Goal: Task Accomplishment & Management: Manage account settings

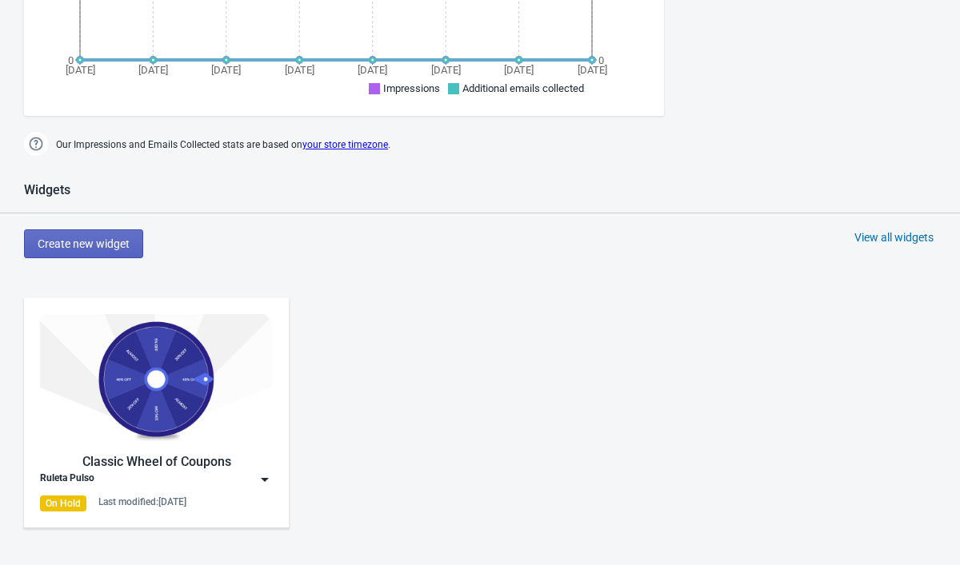
scroll to position [520, 0]
click at [266, 478] on img at bounding box center [265, 479] width 16 height 16
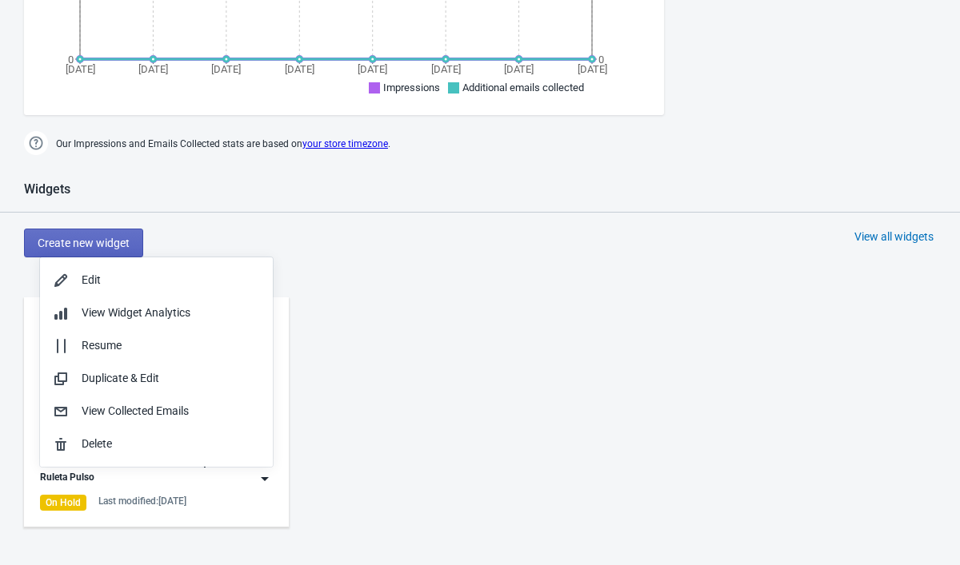
scroll to position [0, 0]
click at [166, 286] on div "Edit" at bounding box center [171, 280] width 178 height 17
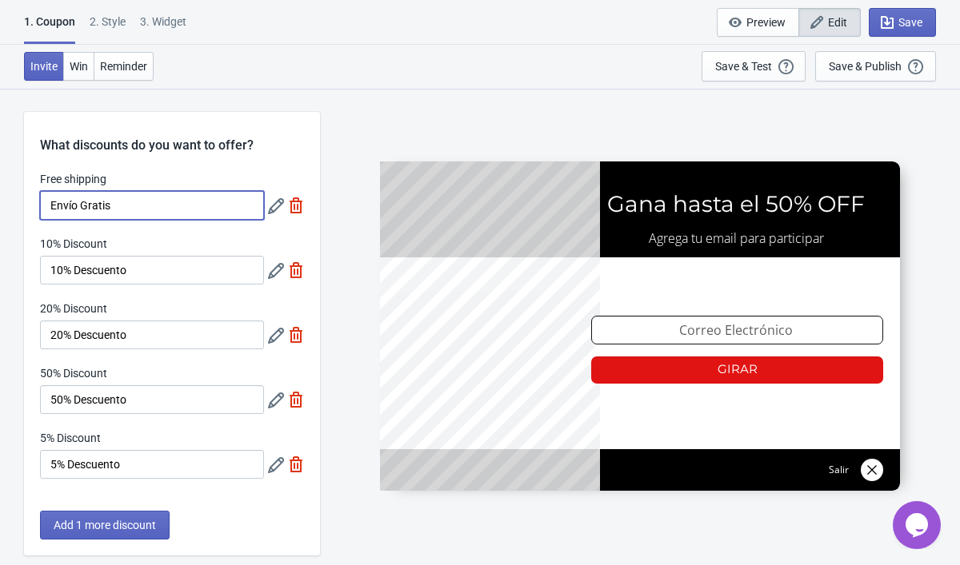
drag, startPoint x: 146, startPoint y: 208, endPoint x: 89, endPoint y: 205, distance: 56.9
click at [89, 205] on input "Envío Gratis" at bounding box center [152, 205] width 224 height 29
type input "Envío GRATIS"
click at [248, 154] on div "What discounts do you want to offer?" at bounding box center [172, 133] width 296 height 43
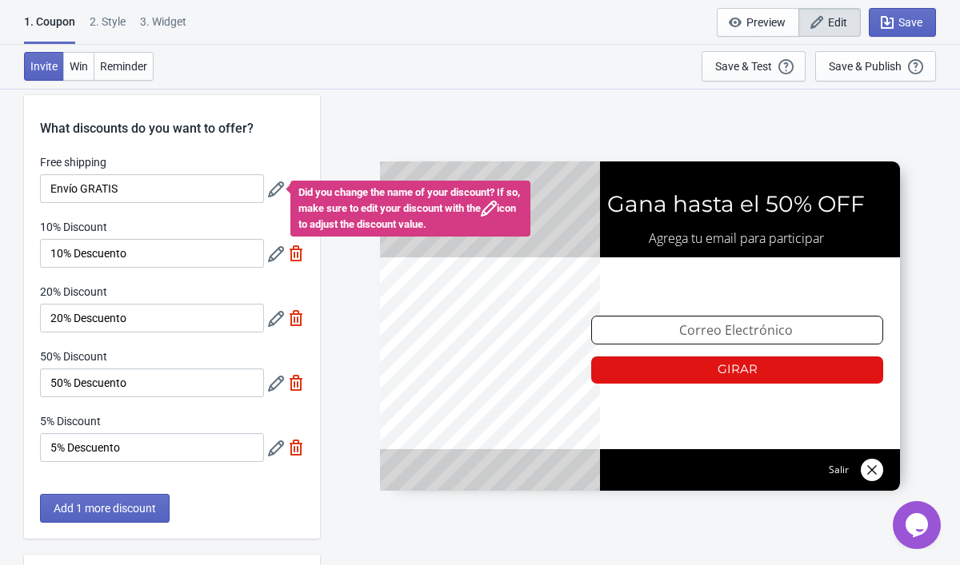
scroll to position [16, 0]
drag, startPoint x: 175, startPoint y: 456, endPoint x: 32, endPoint y: 439, distance: 144.2
click at [32, 439] on div "Free shipping Envío GRATIS Did you change the name of your discount? If so, mak…" at bounding box center [172, 317] width 296 height 324
click at [161, 390] on input "50% Descuento" at bounding box center [152, 384] width 224 height 29
drag, startPoint x: 165, startPoint y: 386, endPoint x: 45, endPoint y: 387, distance: 120.0
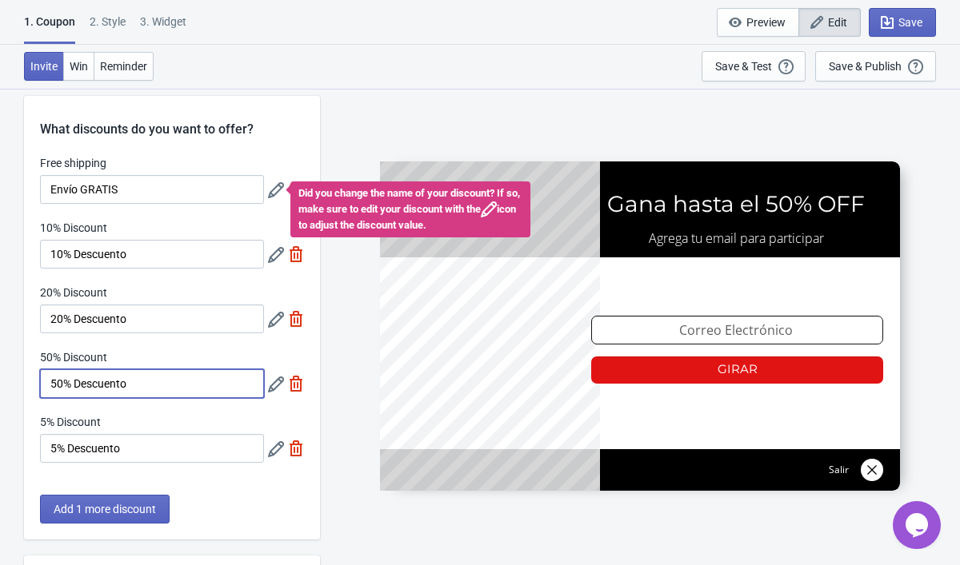
click at [45, 385] on input "50% Descuento" at bounding box center [152, 384] width 224 height 29
paste input
type input "5% Descuento"
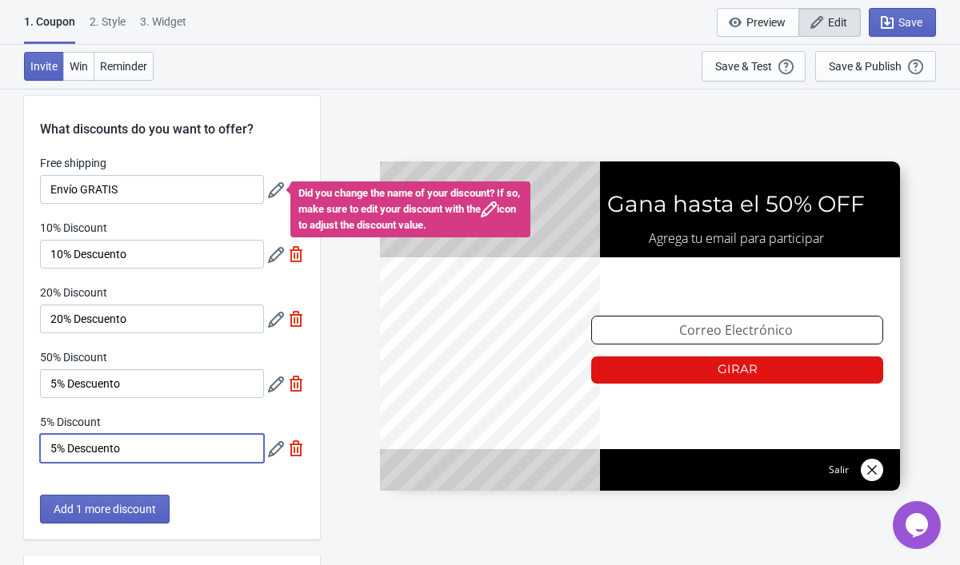
drag, startPoint x: 165, startPoint y: 442, endPoint x: 21, endPoint y: 437, distance: 144.1
click at [21, 437] on div "What discounts do you want to offer? Free shipping Envío GRATIS Did you change …" at bounding box center [480, 505] width 960 height 866
type input "D"
type input "Obsequio Especial"
click at [350, 472] on div "SASDERWERT3H Gana hasta el 50% OFF Agrega tu email para participar email-input …" at bounding box center [640, 326] width 624 height 477
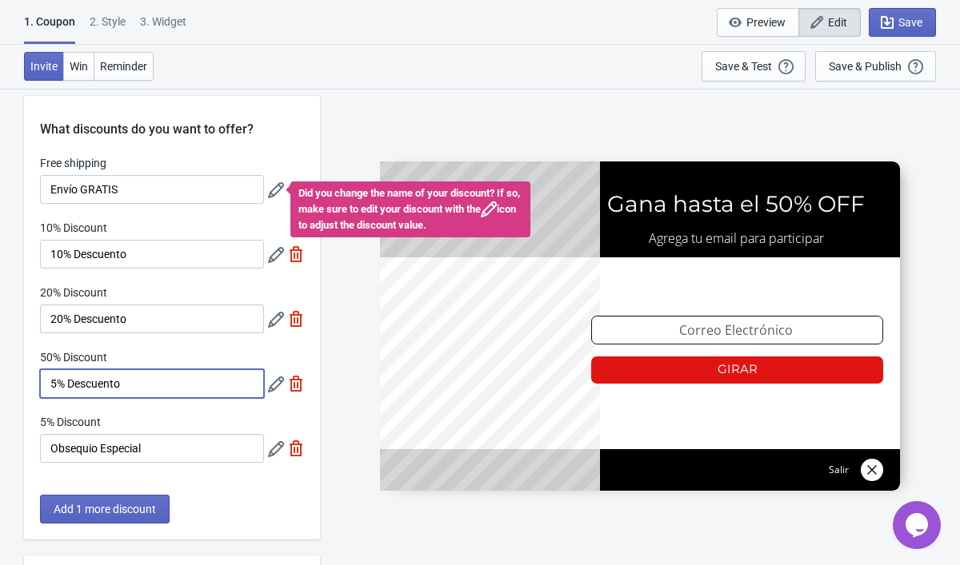
click at [55, 388] on input "5% Descuento" at bounding box center [152, 384] width 224 height 29
type input "50% Descuento"
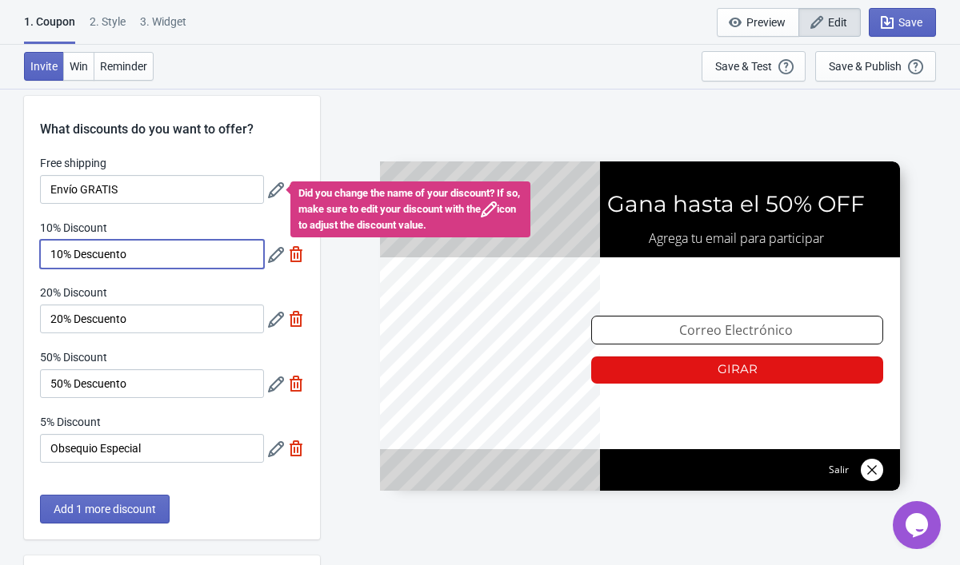
drag, startPoint x: 64, startPoint y: 260, endPoint x: 39, endPoint y: 256, distance: 25.1
click at [39, 256] on div "Free shipping Envío GRATIS Did you change the name of your discount? If so, mak…" at bounding box center [172, 317] width 296 height 324
type input "5% Descuento"
click at [57, 318] on input "20% Descuento" at bounding box center [152, 319] width 224 height 29
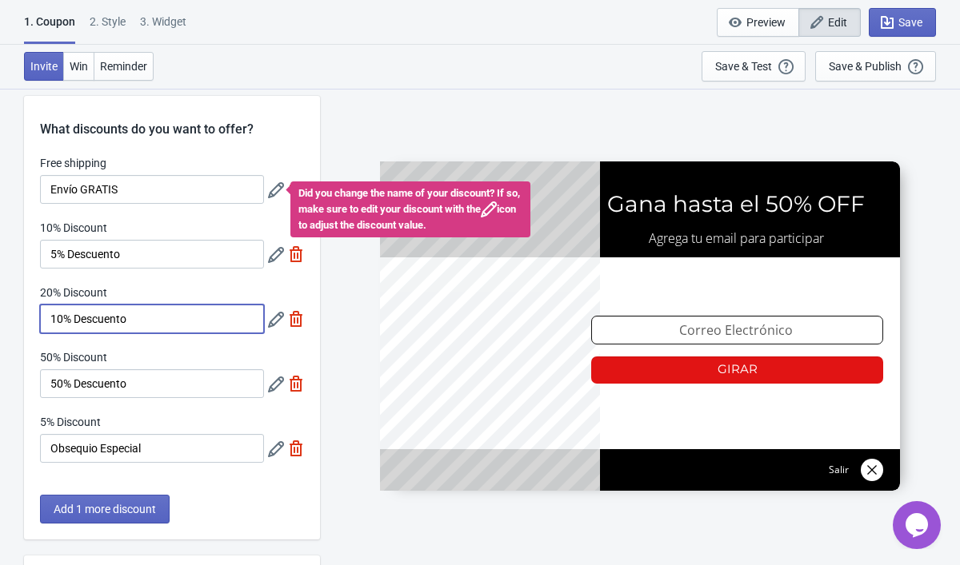
type input "10% Descuento"
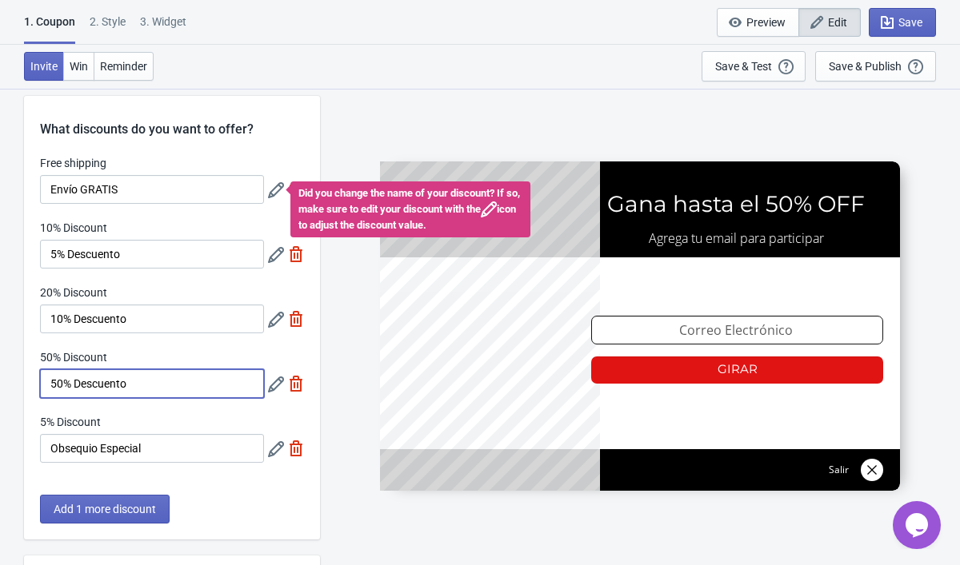
click at [58, 382] on input "50% Descuento" at bounding box center [152, 384] width 224 height 29
click at [126, 515] on span "Add 1 more discount" at bounding box center [105, 509] width 102 height 13
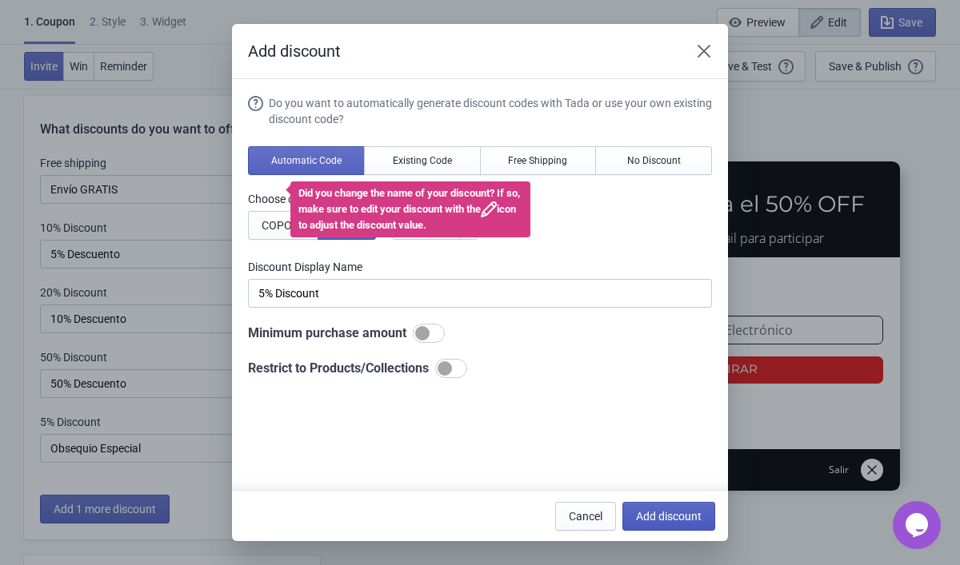
click at [692, 522] on span "Add discount" at bounding box center [669, 516] width 66 height 13
type input "16"
type input "17"
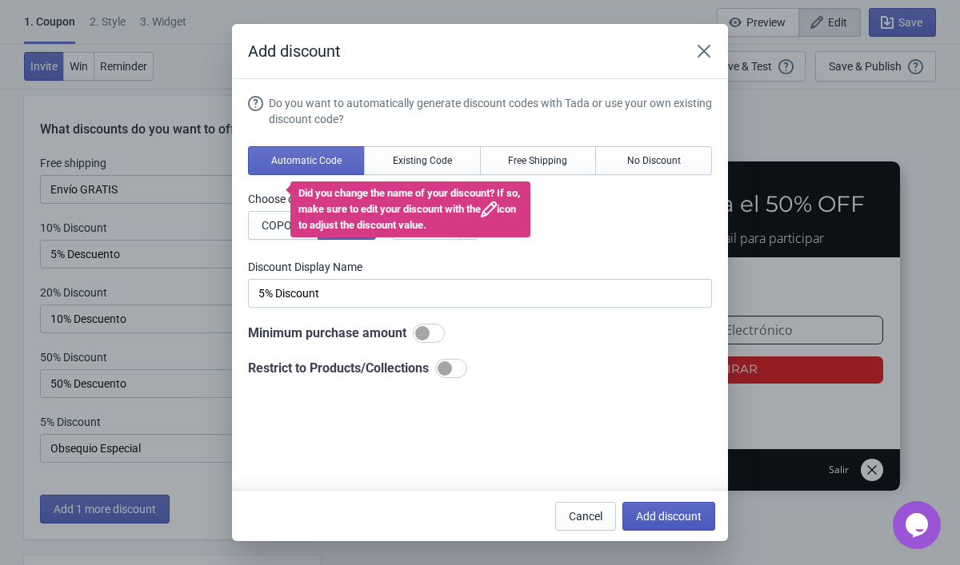
type input "17"
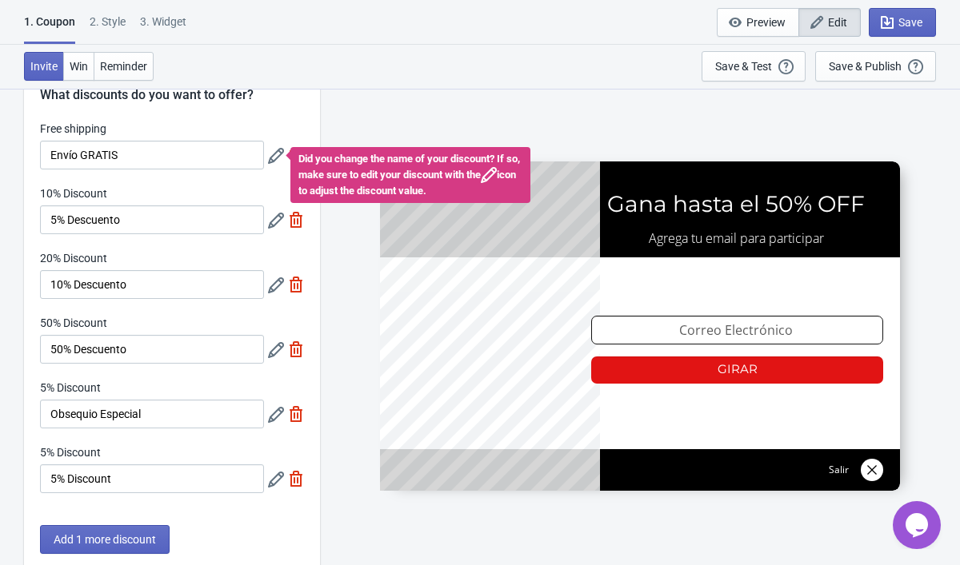
scroll to position [55, 0]
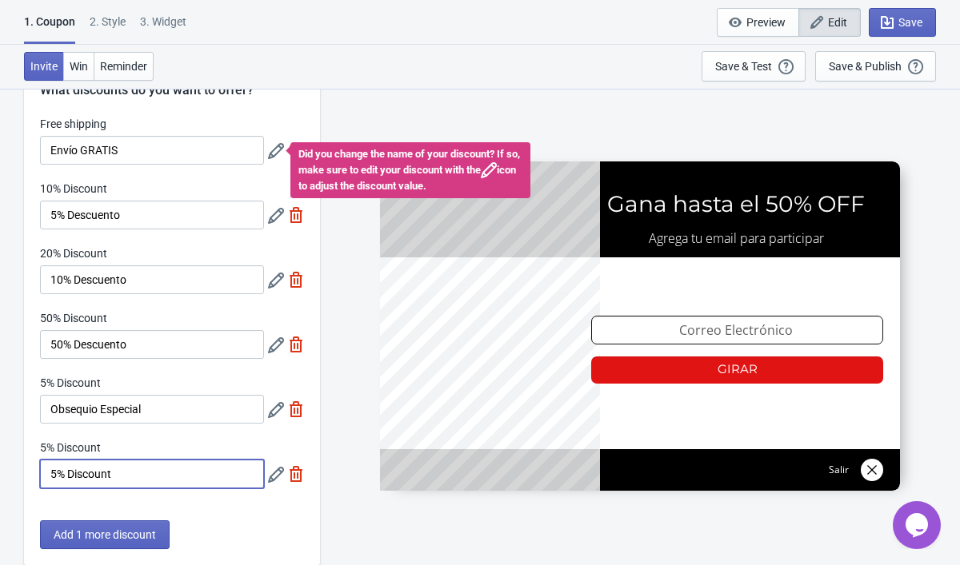
click at [58, 476] on input "5% Discount" at bounding box center [152, 474] width 224 height 29
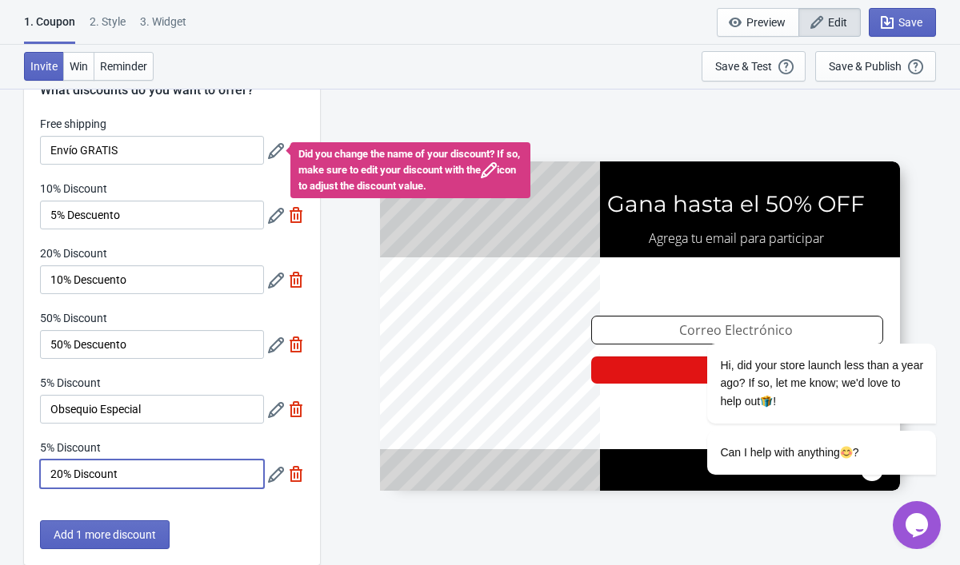
type input "20% Discount"
click at [330, 537] on div "SASDERWERT3H Gana hasta el 50% OFF Agrega tu email para participar email-input …" at bounding box center [640, 326] width 624 height 477
drag, startPoint x: 190, startPoint y: 468, endPoint x: 5, endPoint y: 467, distance: 184.8
click at [5, 467] on div "What discounts do you want to offer? Free shipping Envío GRATIS Did you change …" at bounding box center [480, 517] width 960 height 968
click at [55, 350] on input "50% Descuento" at bounding box center [152, 344] width 224 height 29
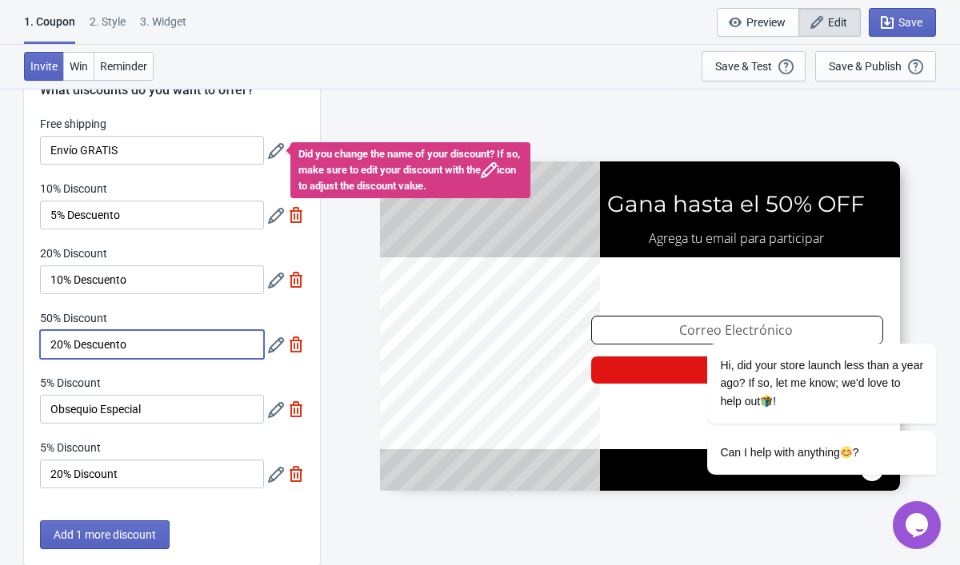
type input "20% Descuento"
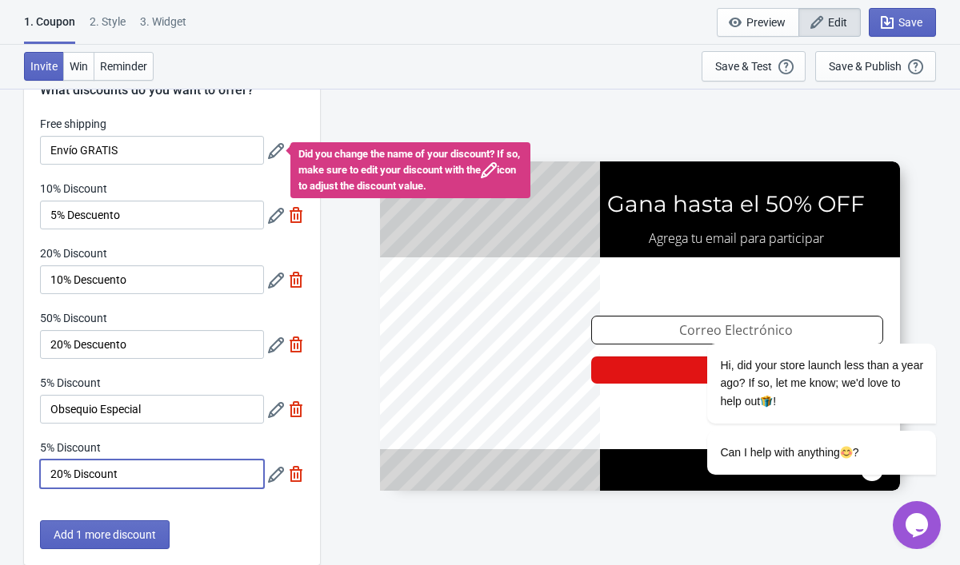
click at [58, 477] on input "20% Discount" at bounding box center [152, 474] width 224 height 29
type input "50% Discount"
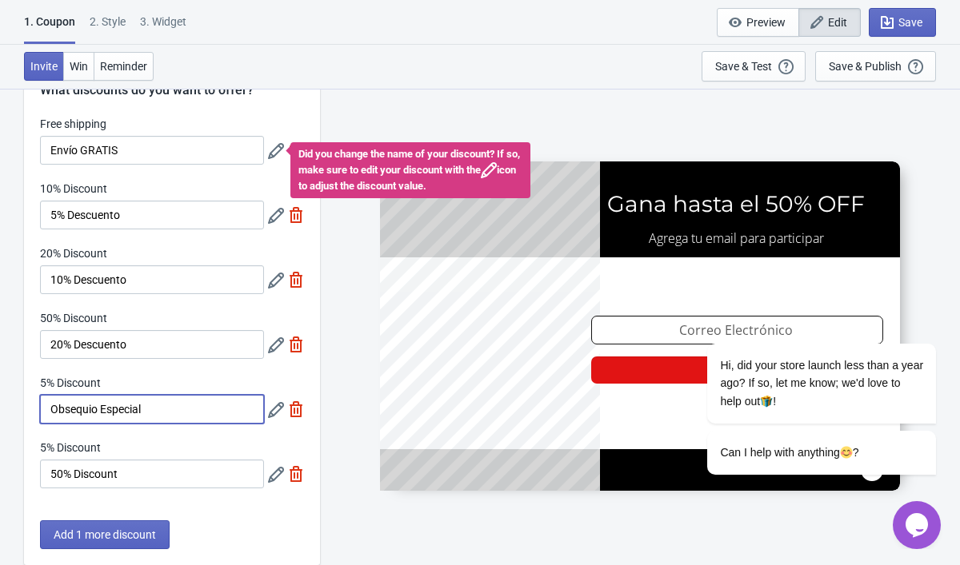
drag, startPoint x: 156, startPoint y: 404, endPoint x: -30, endPoint y: 404, distance: 185.6
click at [0, 404] on html "1. Coupon 2 . Style 3. Widget 1. Coupon 2 . Style 3. Widget Save and Exit Previ…" at bounding box center [480, 227] width 960 height 565
click at [208, 473] on input "50% Discount" at bounding box center [152, 474] width 224 height 29
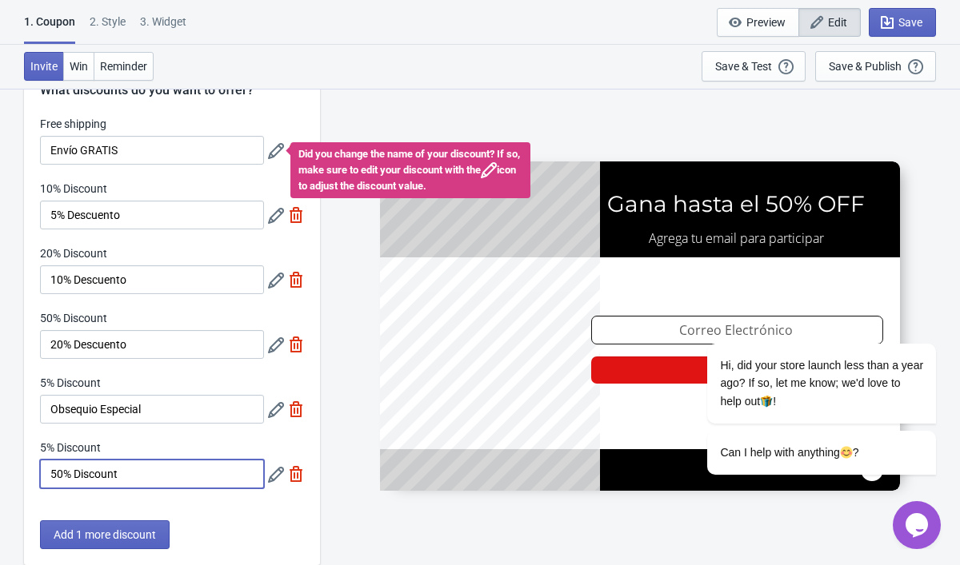
click at [350, 468] on div "SASDERWERT3H Gana hasta el 50% OFF Agrega tu email para participar email-input …" at bounding box center [640, 326] width 624 height 477
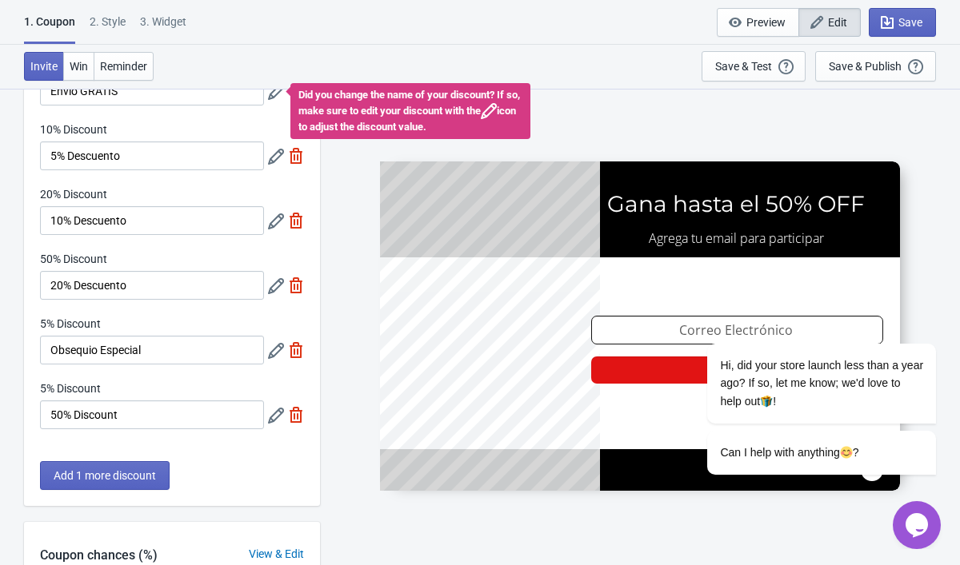
scroll to position [112, 0]
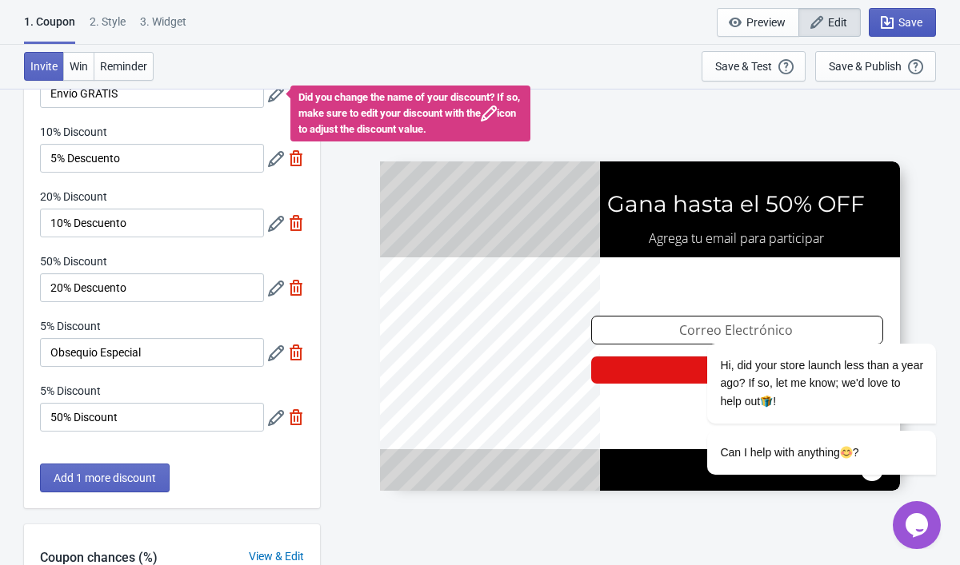
click at [903, 17] on span "Save" at bounding box center [910, 22] width 24 height 13
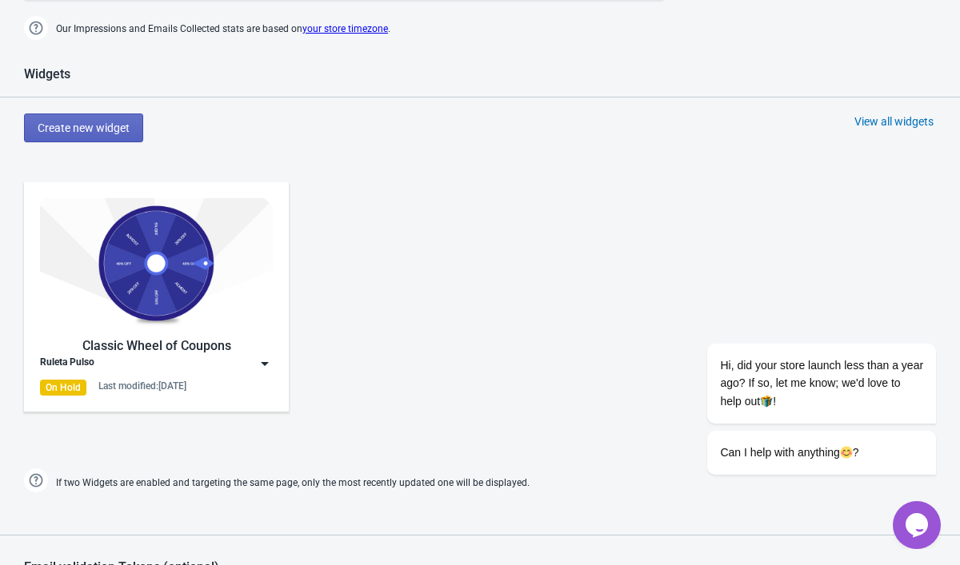
scroll to position [638, 0]
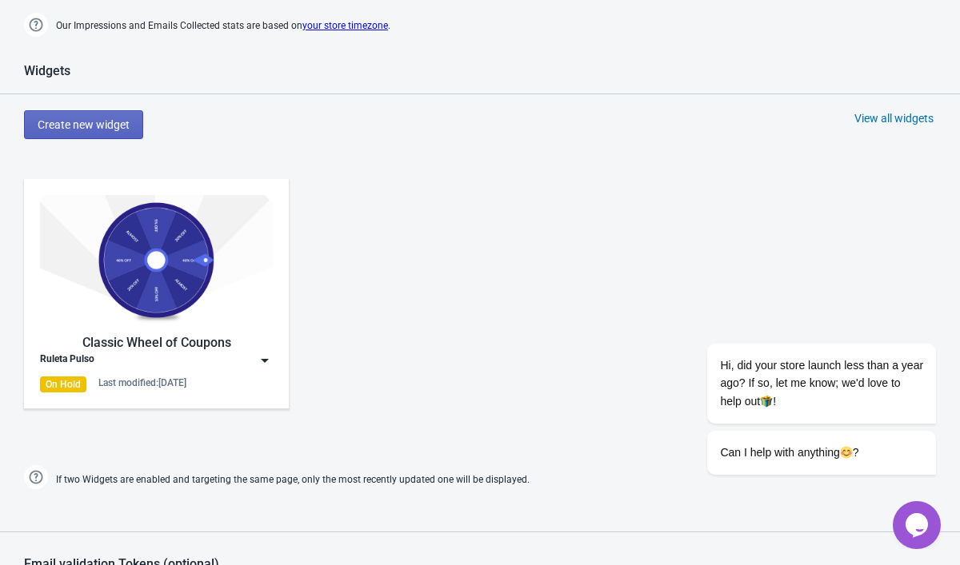
click at [263, 367] on img at bounding box center [265, 361] width 16 height 16
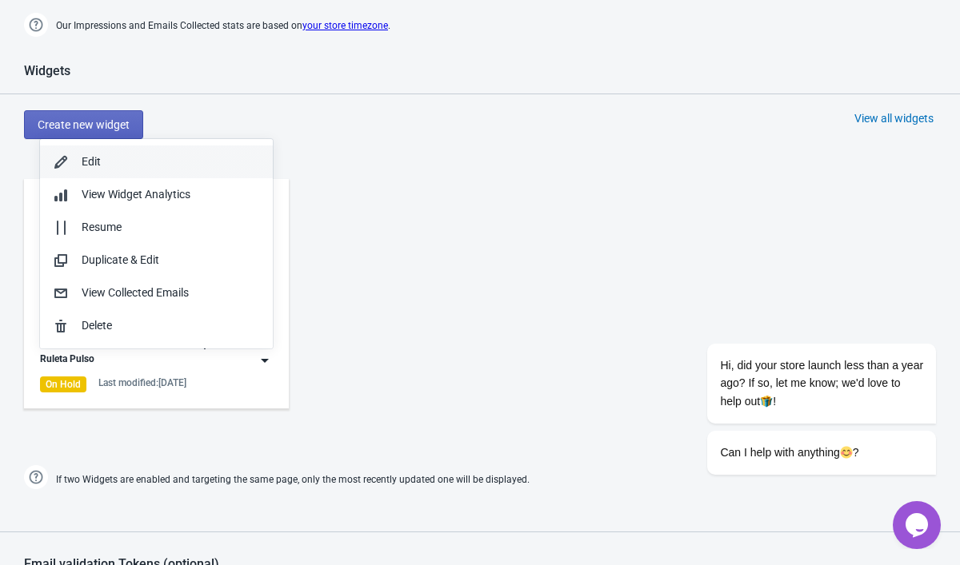
click at [127, 166] on div "Edit" at bounding box center [171, 162] width 178 height 17
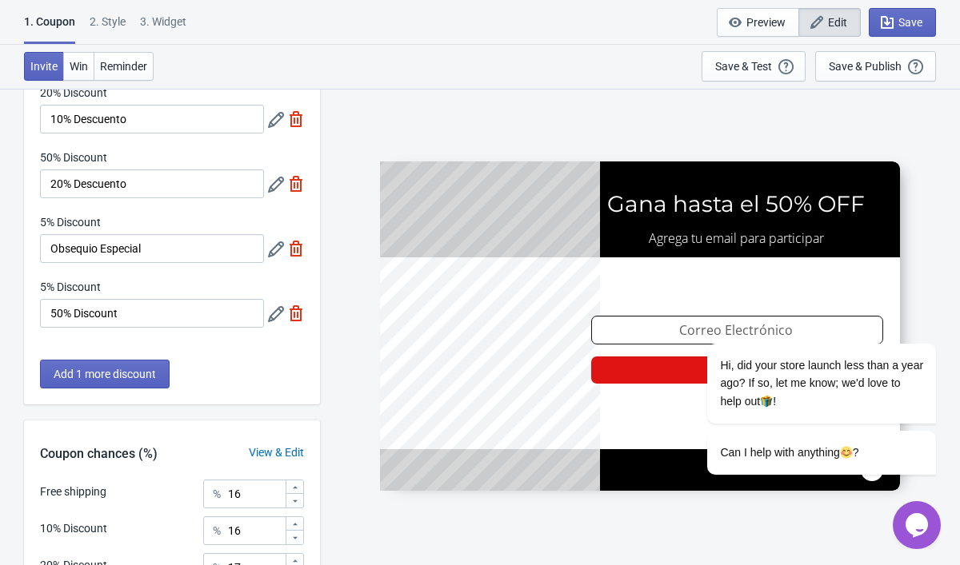
scroll to position [215, 0]
click at [277, 314] on icon at bounding box center [276, 315] width 16 height 16
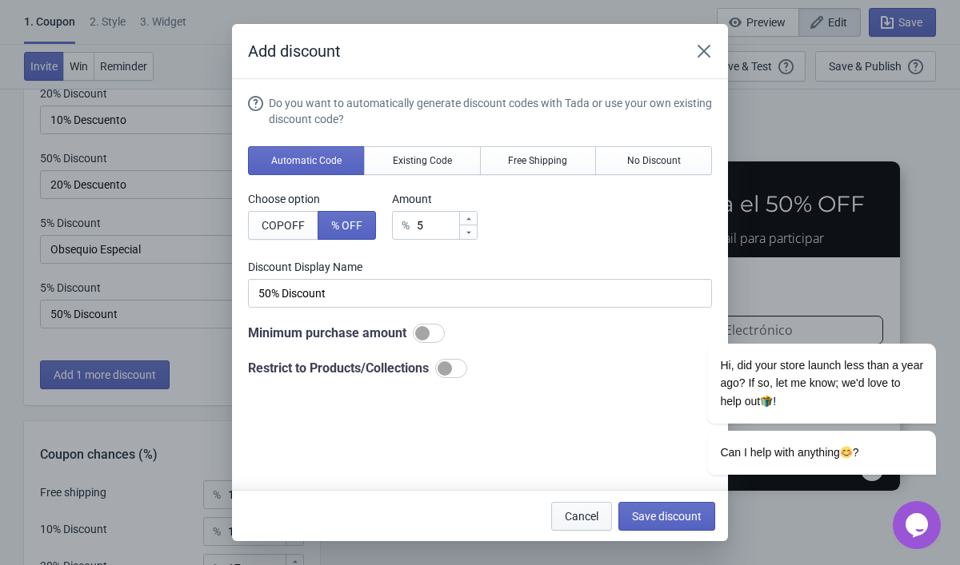
click at [589, 516] on span "Cancel" at bounding box center [582, 516] width 34 height 13
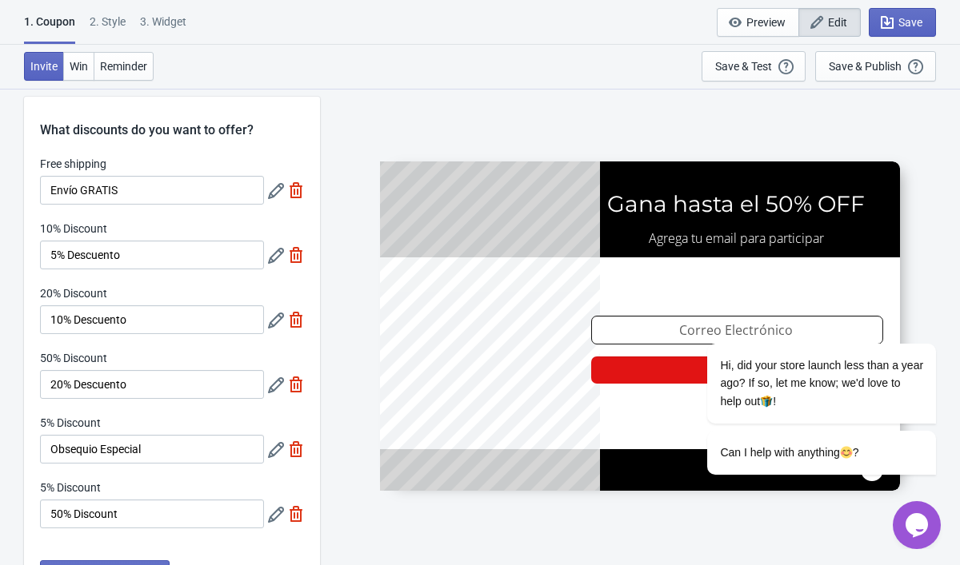
scroll to position [14, 0]
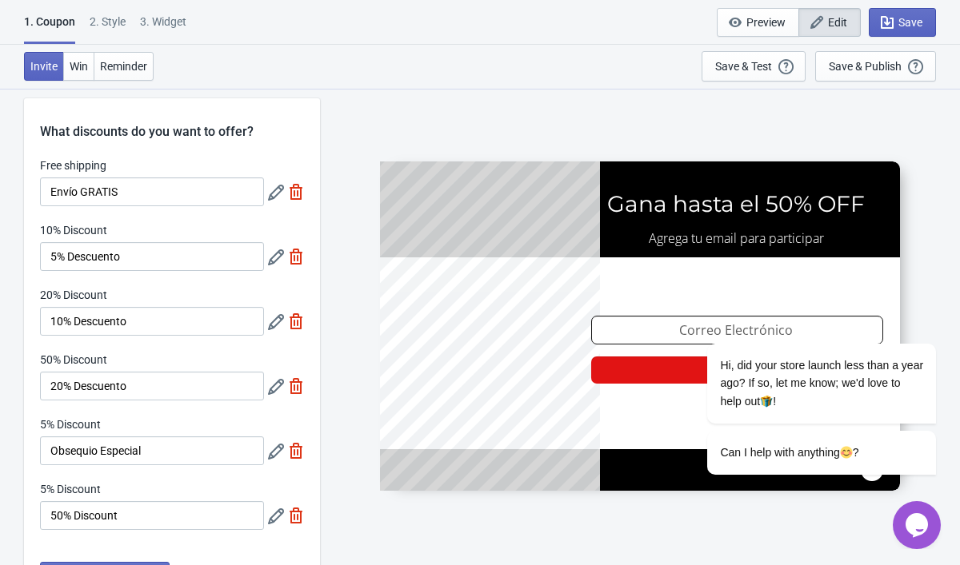
click at [277, 257] on icon at bounding box center [276, 258] width 16 height 16
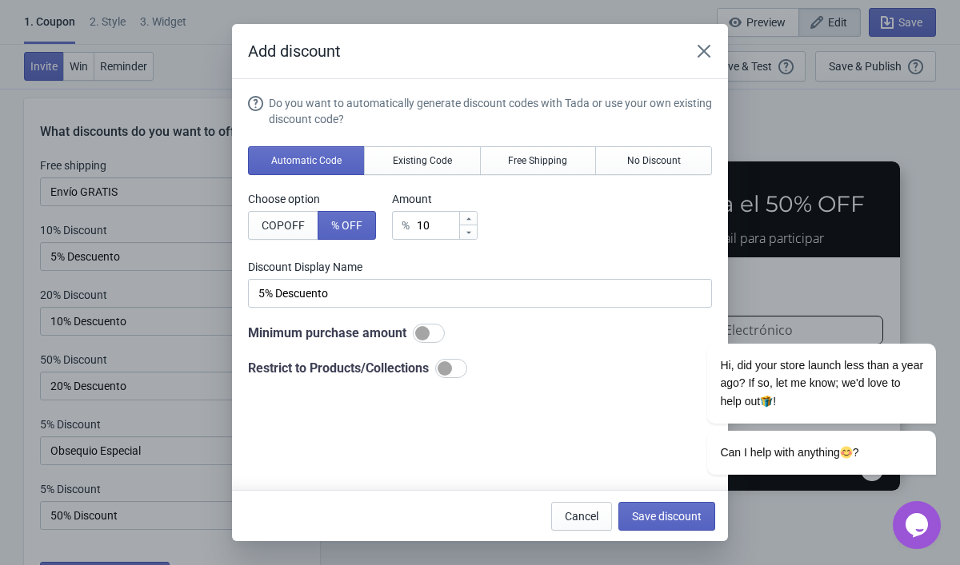
click at [471, 232] on icon at bounding box center [468, 232] width 5 height 2
type input "9"
type input "9% Discount"
click at [471, 232] on icon at bounding box center [468, 232] width 5 height 2
type input "8"
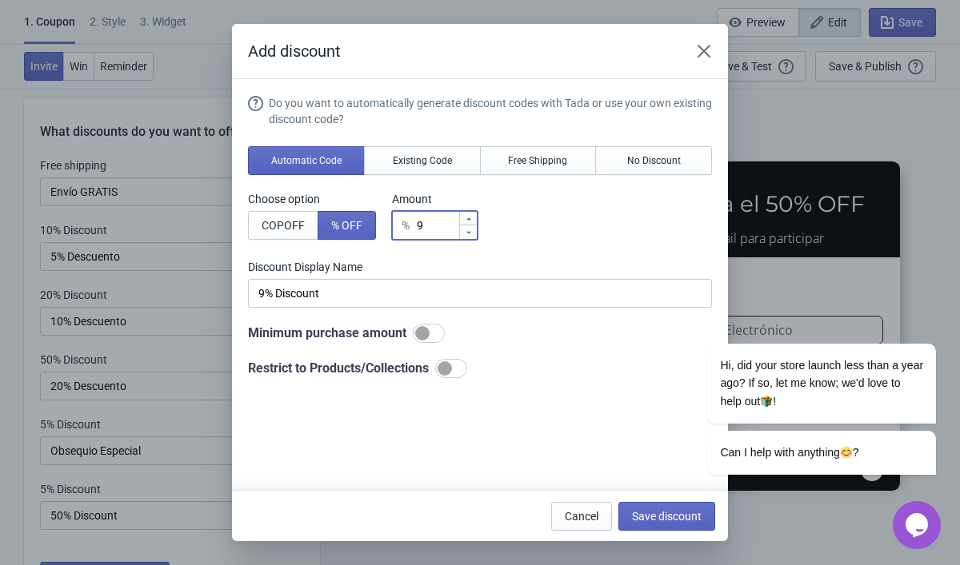
type input "8% Discount"
click at [471, 232] on icon at bounding box center [468, 232] width 5 height 2
type input "7"
type input "7% Discount"
click at [471, 232] on icon at bounding box center [468, 232] width 5 height 2
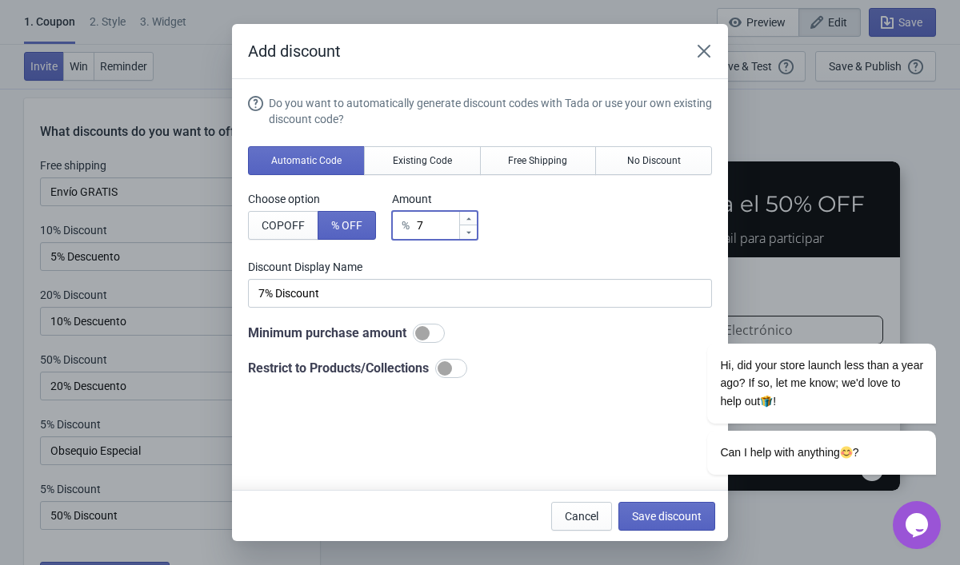
type input "6"
type input "6% Discount"
click at [471, 232] on icon at bounding box center [468, 232] width 5 height 2
type input "5"
type input "5% Discount"
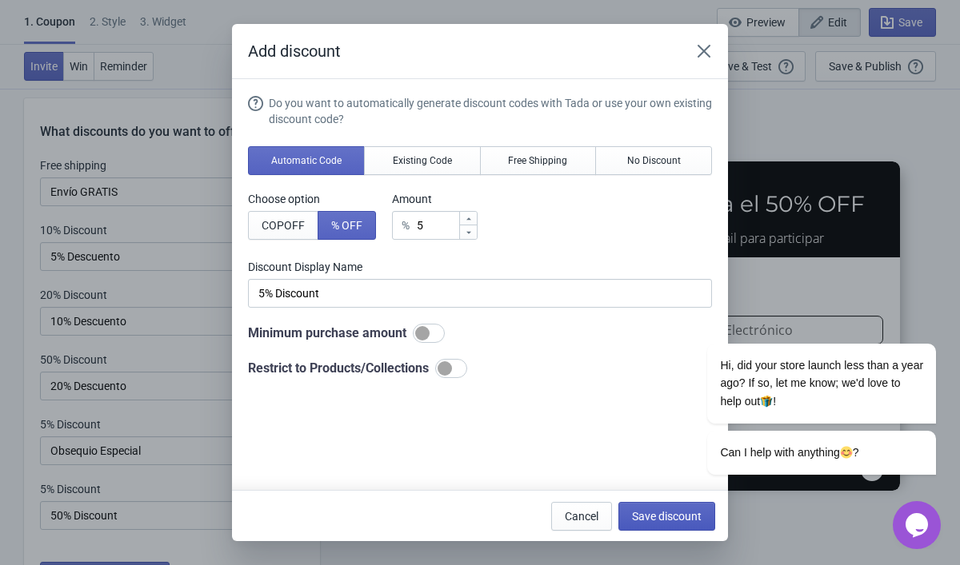
click at [675, 525] on button "Save discount" at bounding box center [666, 516] width 97 height 29
type input "5% Discount"
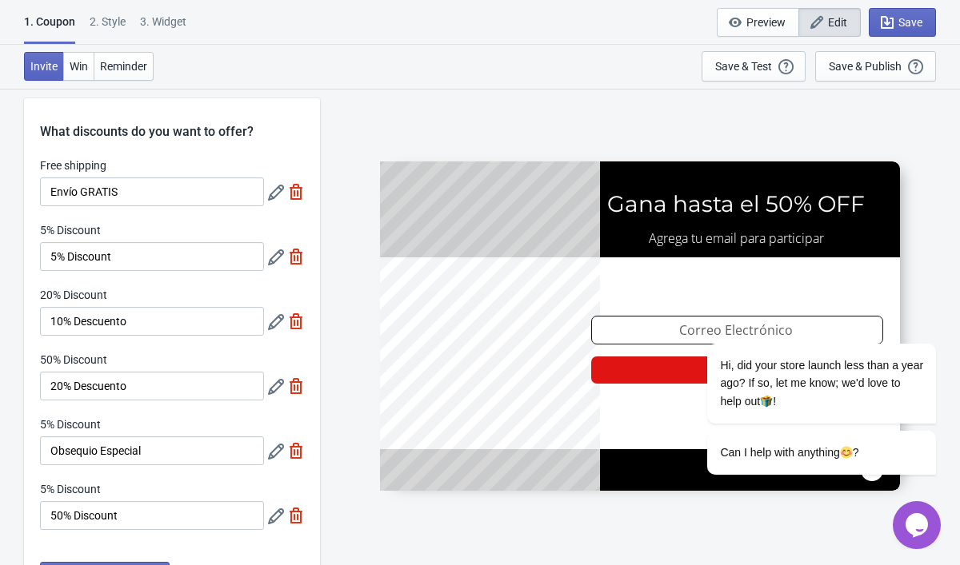
click at [273, 326] on icon at bounding box center [276, 322] width 16 height 16
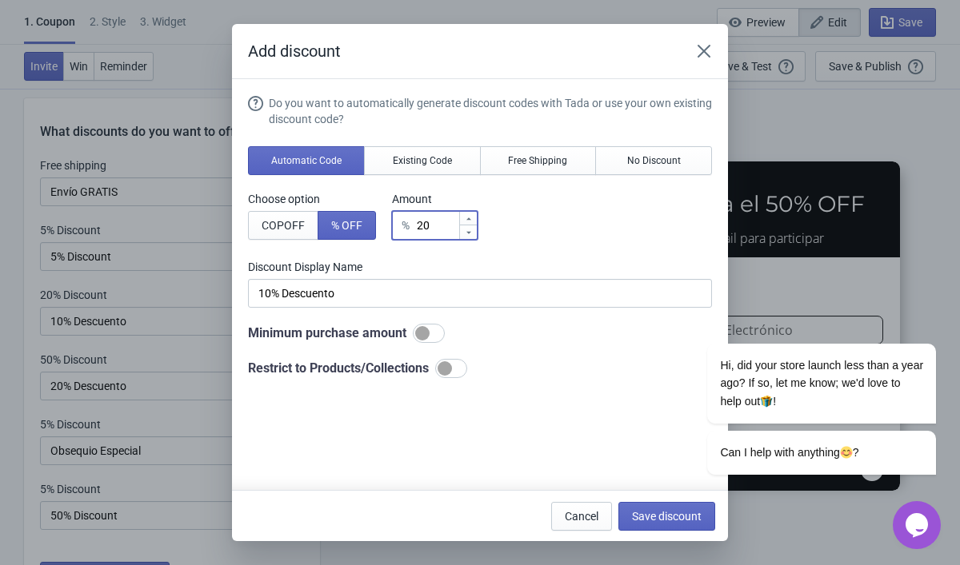
click at [474, 235] on icon at bounding box center [469, 233] width 10 height 10
type input "19"
type input "19% Discount"
click at [474, 235] on icon at bounding box center [469, 233] width 10 height 10
type input "18"
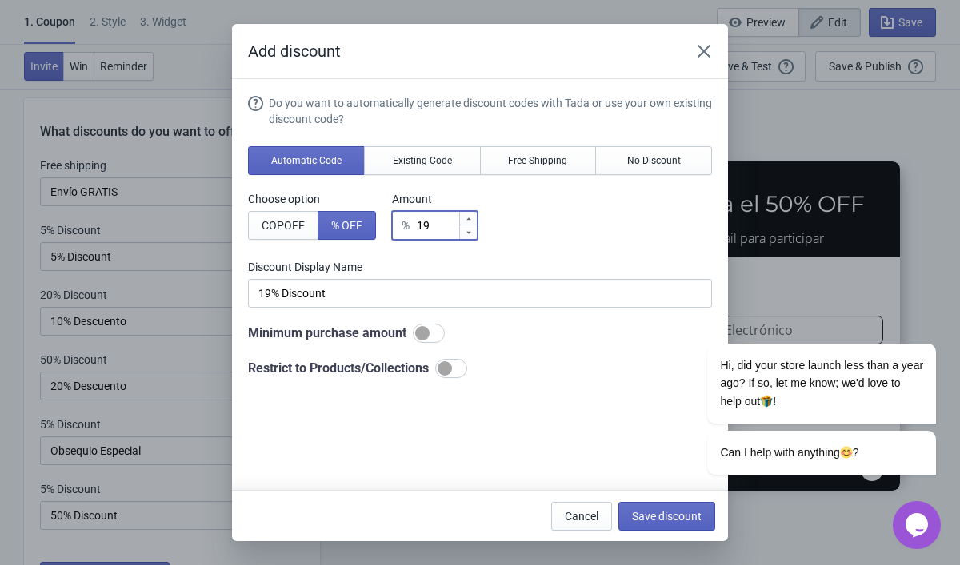
type input "18% Discount"
click at [474, 235] on icon at bounding box center [469, 233] width 10 height 10
type input "17"
type input "17% Discount"
click at [474, 235] on icon at bounding box center [469, 233] width 10 height 10
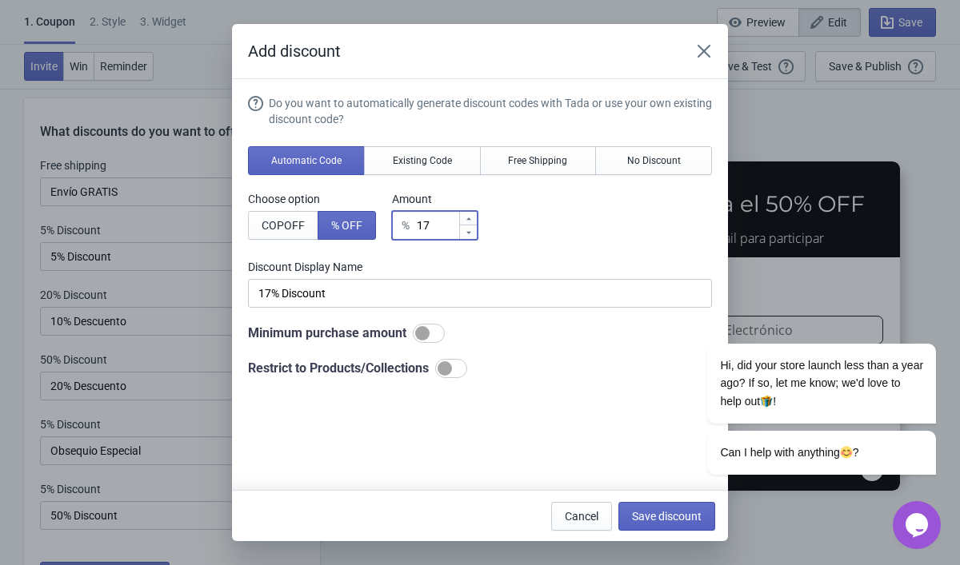
type input "16"
type input "16% Discount"
click at [474, 235] on icon at bounding box center [469, 233] width 10 height 10
type input "15"
type input "15% Discount"
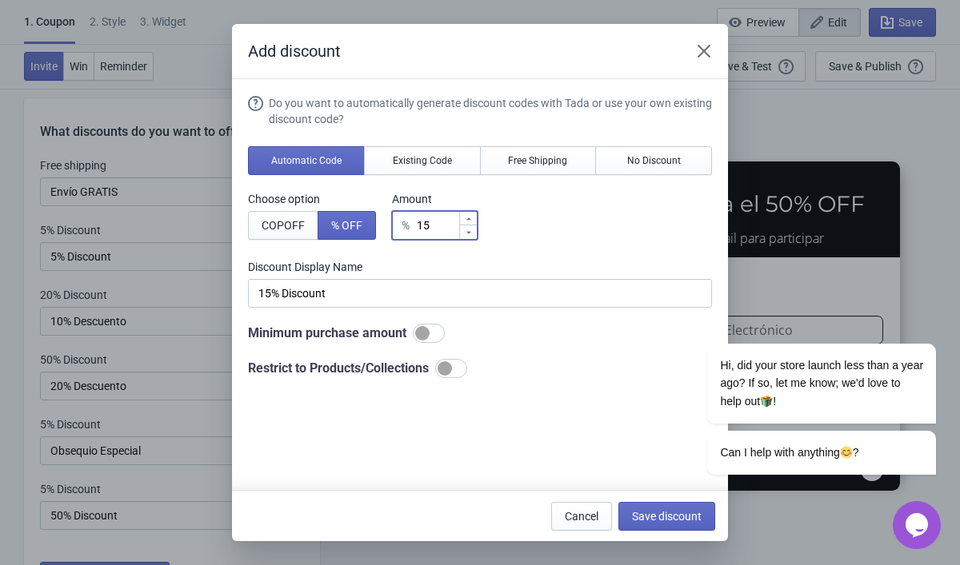
click at [474, 235] on icon at bounding box center [469, 233] width 10 height 10
type input "14"
type input "14% Discount"
click at [474, 235] on icon at bounding box center [469, 233] width 10 height 10
type input "13"
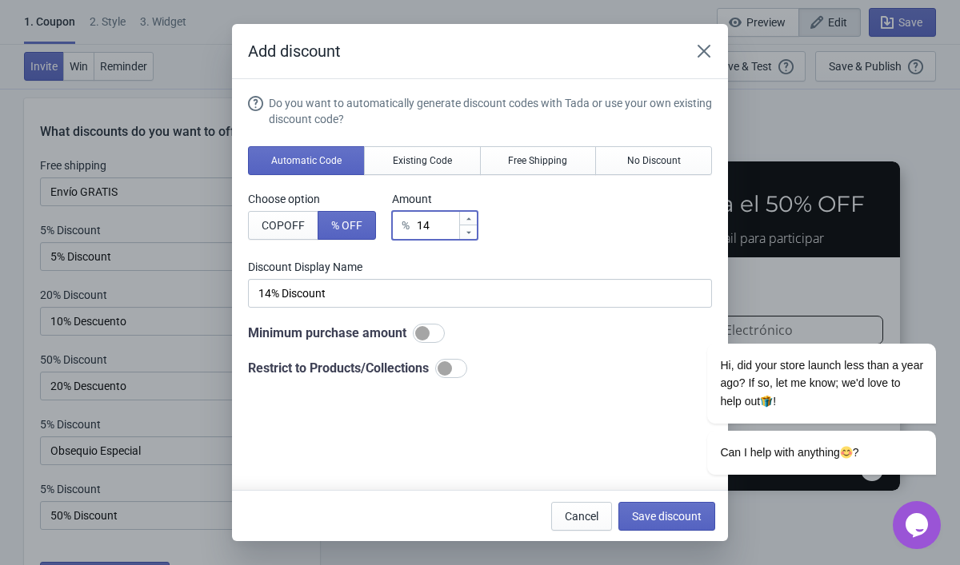
type input "13% Discount"
click at [474, 235] on icon at bounding box center [469, 233] width 10 height 10
type input "12"
type input "12% Discount"
click at [474, 235] on icon at bounding box center [469, 233] width 10 height 10
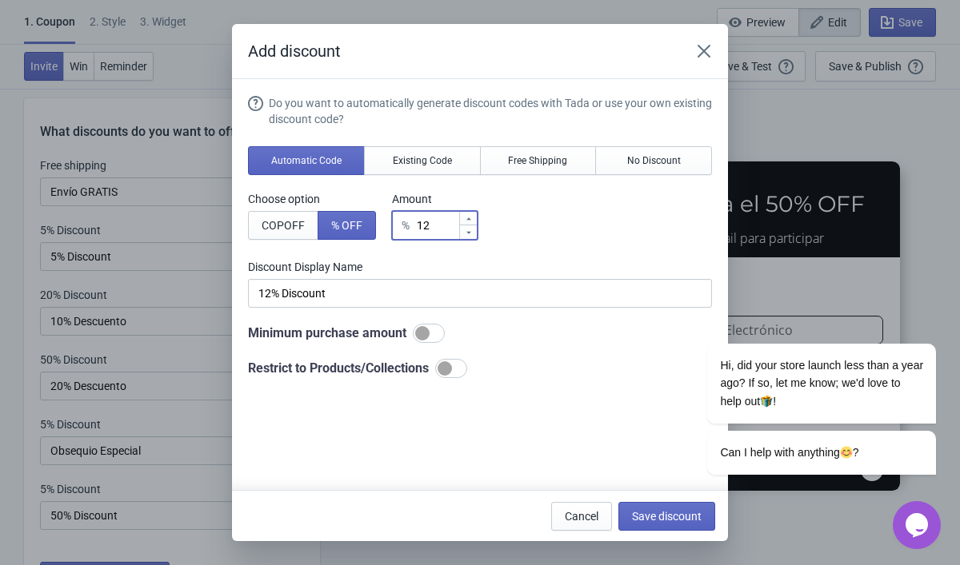
type input "11"
type input "11% Discount"
click at [474, 235] on icon at bounding box center [469, 233] width 10 height 10
type input "10"
type input "10% Discount"
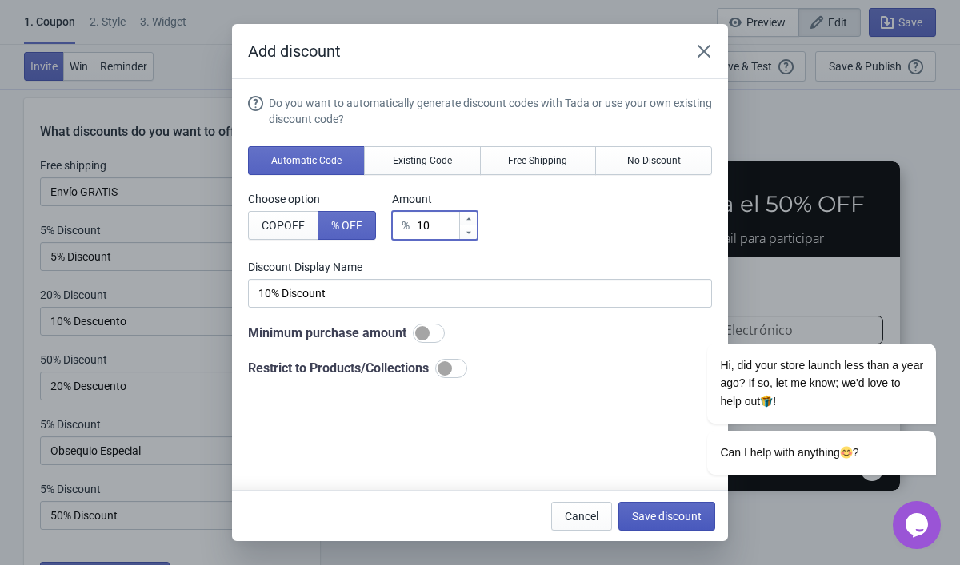
click at [670, 511] on span "Save discount" at bounding box center [667, 516] width 70 height 13
type input "10% Discount"
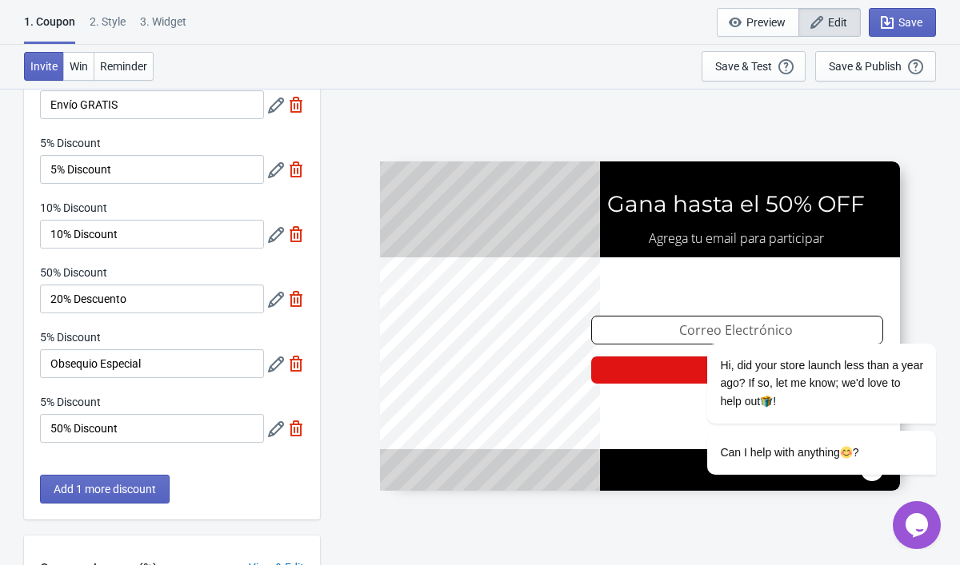
scroll to position [121, 0]
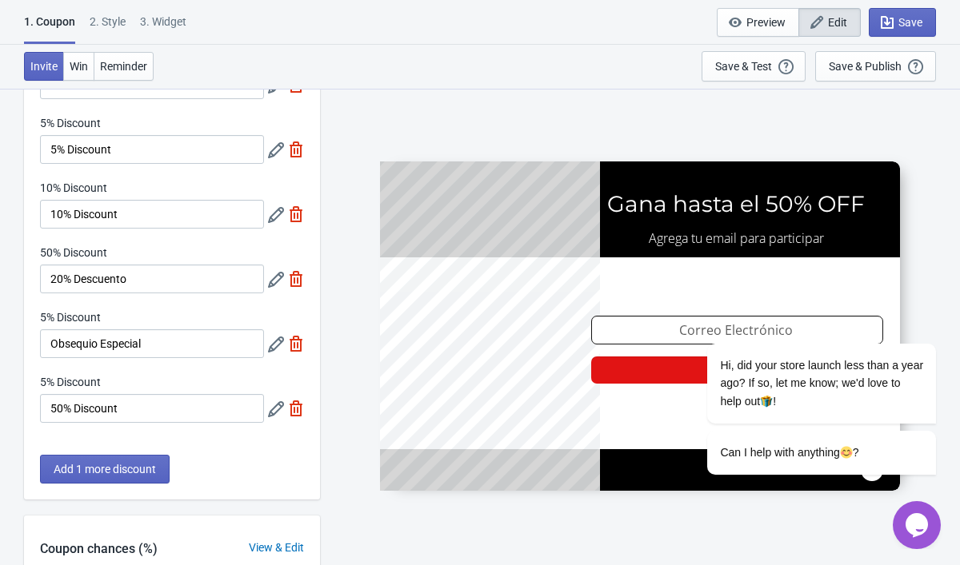
click at [278, 279] on icon at bounding box center [276, 280] width 16 height 16
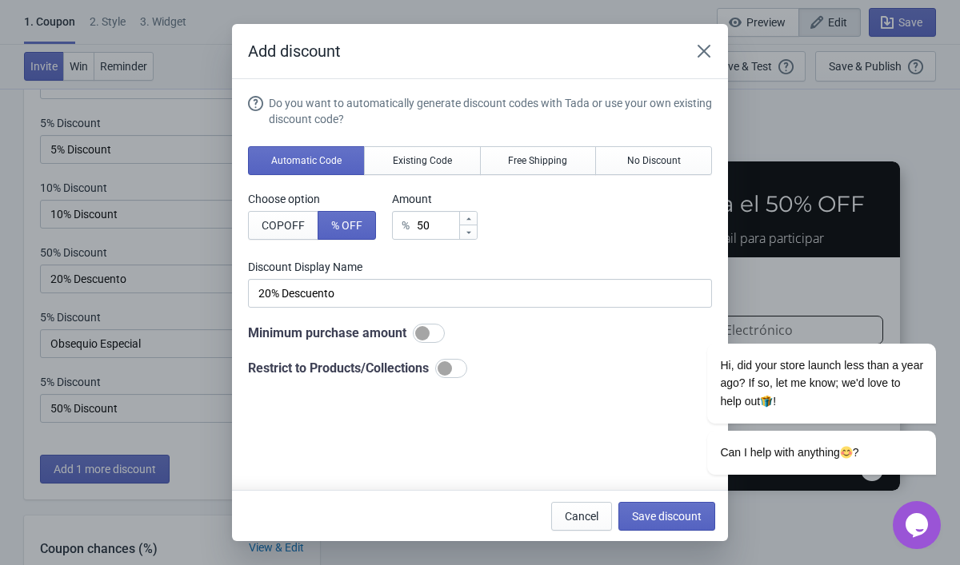
click at [474, 237] on icon at bounding box center [469, 233] width 10 height 10
type input "49"
type input "49% Discount"
click at [474, 237] on icon at bounding box center [469, 233] width 10 height 10
type input "48"
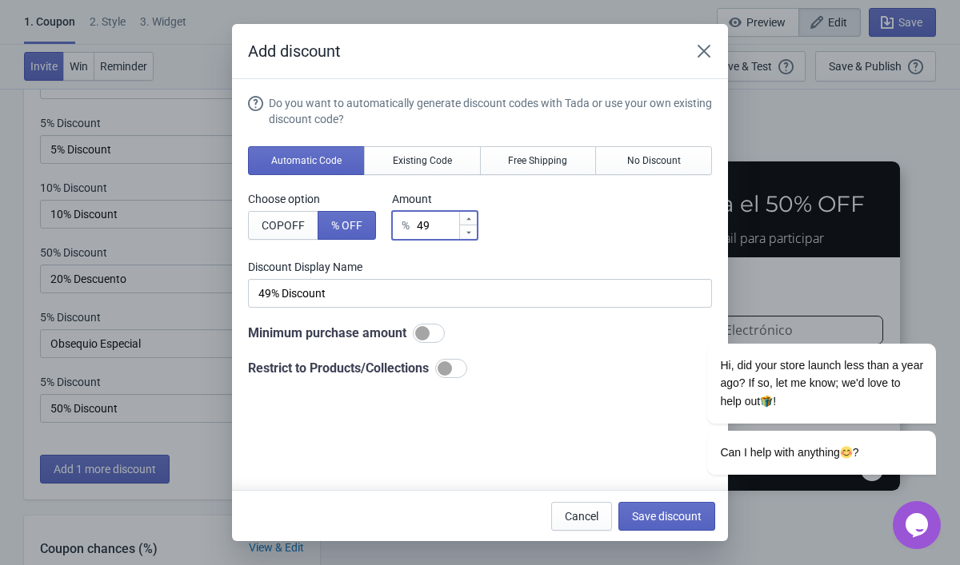
type input "48% Discount"
click at [474, 237] on icon at bounding box center [469, 233] width 10 height 10
type input "47"
type input "47% Discount"
click at [474, 237] on icon at bounding box center [469, 233] width 10 height 10
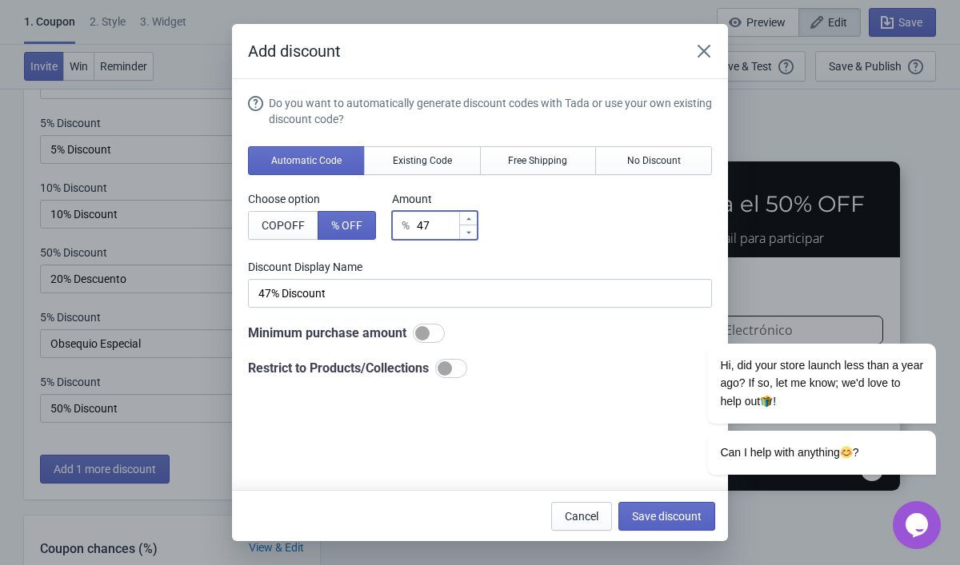
type input "46"
type input "46% Discount"
click at [474, 237] on icon at bounding box center [469, 233] width 10 height 10
type input "45"
type input "45% Discount"
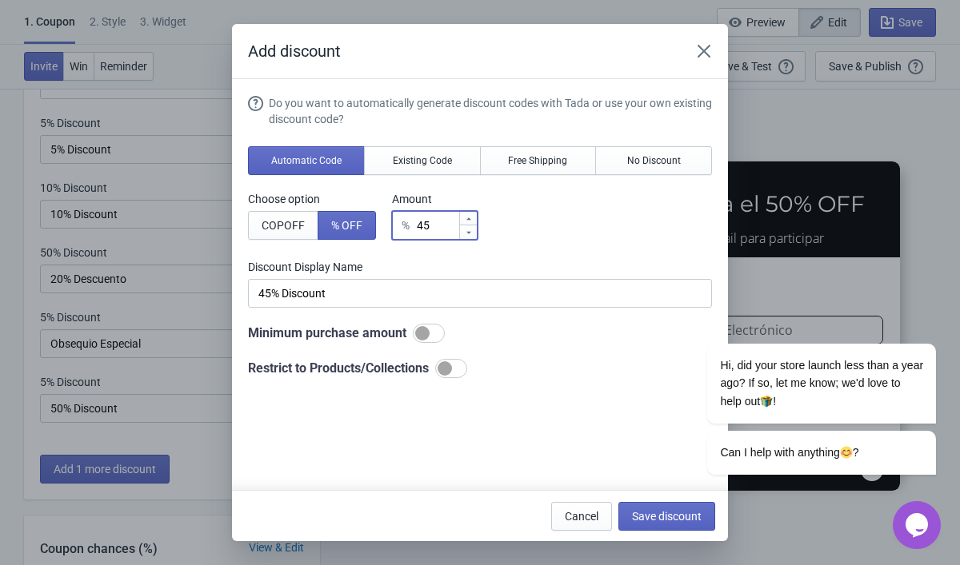
click at [474, 237] on icon at bounding box center [469, 233] width 10 height 10
type input "44"
type input "44% Discount"
click at [474, 237] on icon at bounding box center [469, 233] width 10 height 10
type input "43"
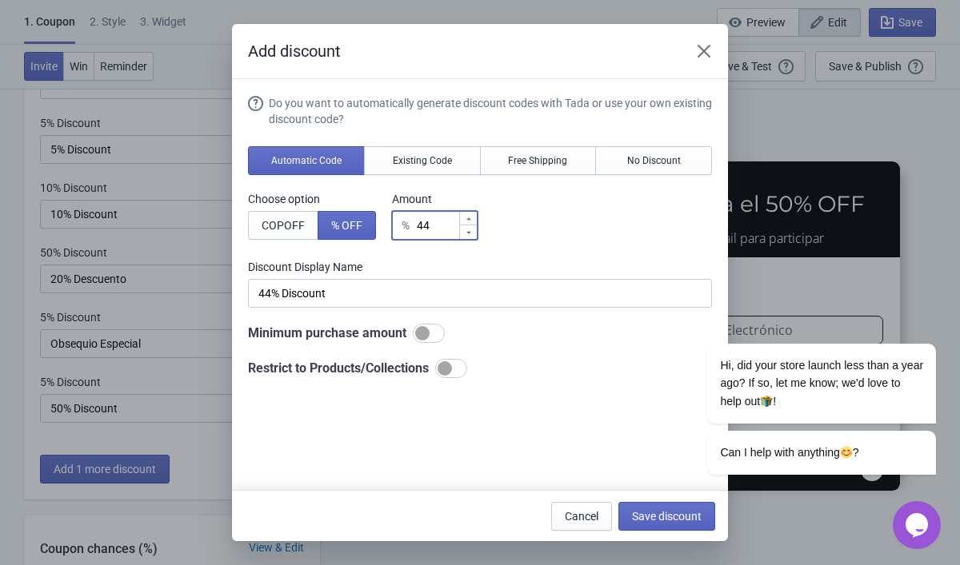
type input "43% Discount"
click at [474, 237] on icon at bounding box center [469, 233] width 10 height 10
type input "42"
type input "42% Discount"
drag, startPoint x: 455, startPoint y: 220, endPoint x: 423, endPoint y: 220, distance: 32.0
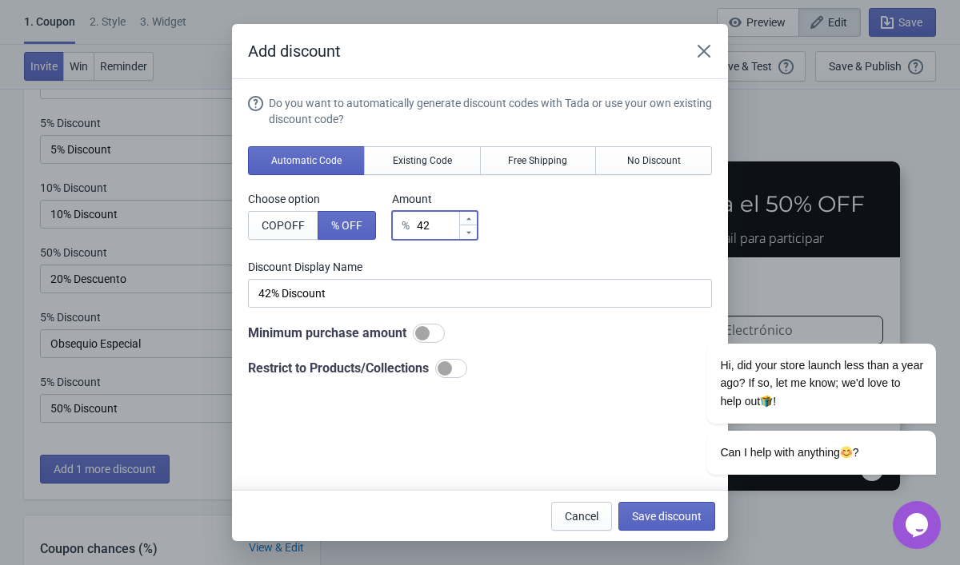
click at [423, 220] on div "% 42" at bounding box center [435, 225] width 86 height 29
type input "2"
type input "2% Discount"
type input "20"
type input "20% Discount"
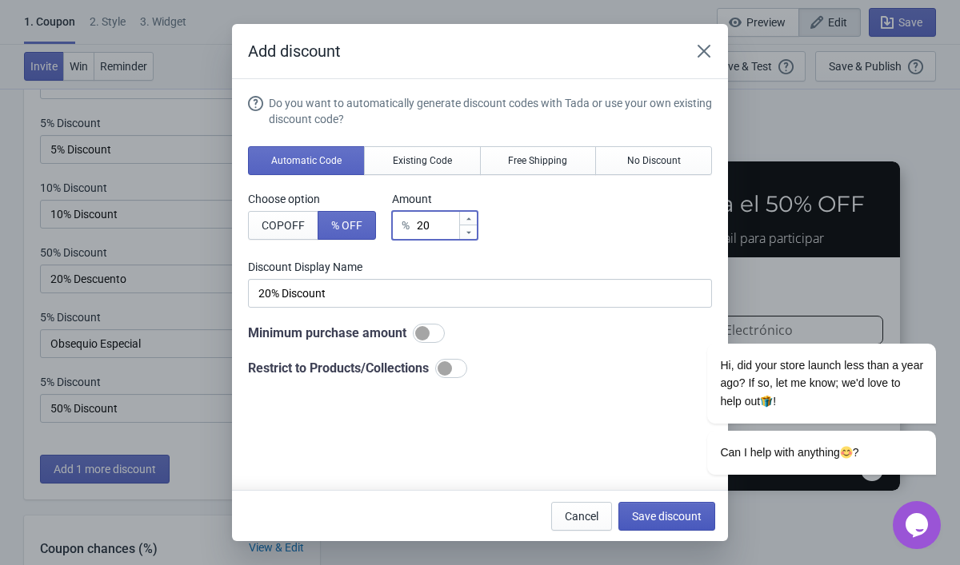
type input "20"
click at [651, 517] on span "Save discount" at bounding box center [667, 516] width 70 height 13
type input "20% Discount"
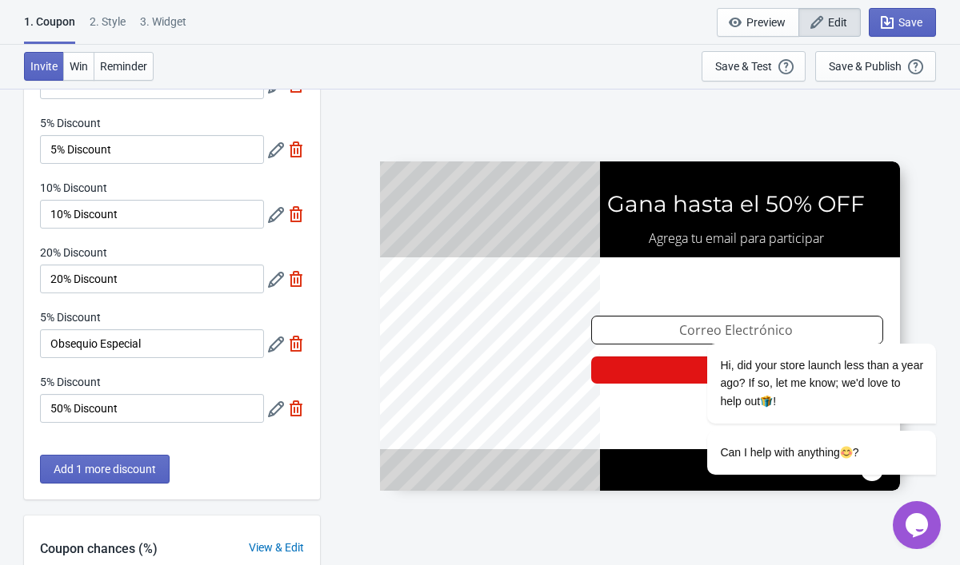
click at [278, 344] on icon at bounding box center [276, 345] width 16 height 16
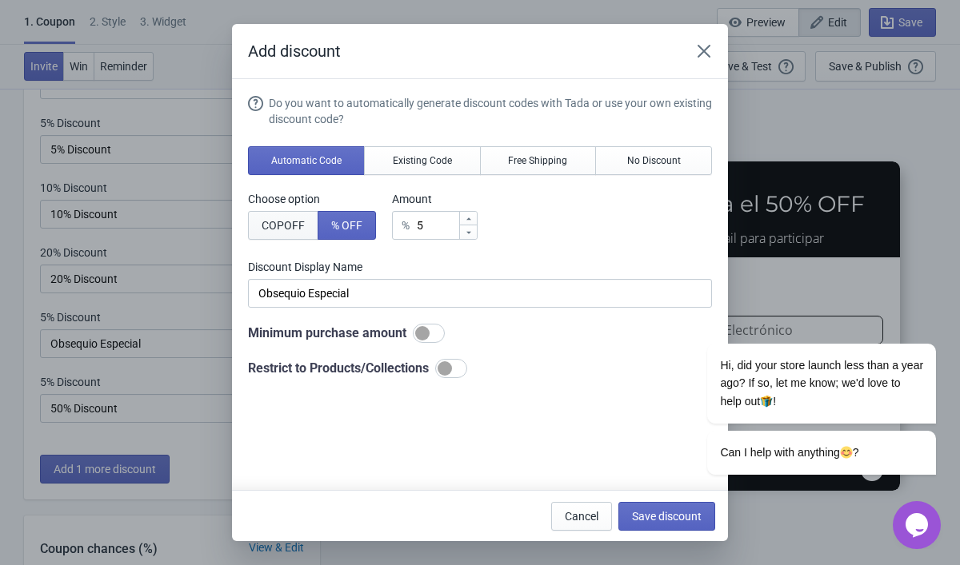
click at [305, 224] on span "COP OFF" at bounding box center [283, 225] width 43 height 13
click at [349, 223] on span "% OFF" at bounding box center [346, 225] width 31 height 13
type input "5% Discount"
click at [650, 513] on span "Save discount" at bounding box center [667, 516] width 70 height 13
type input "5% Discount"
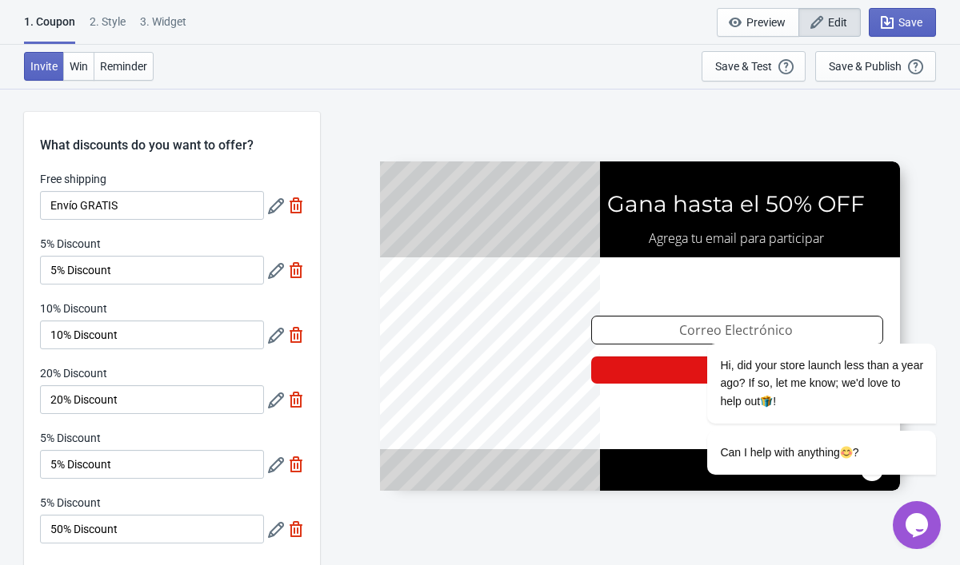
scroll to position [121, 0]
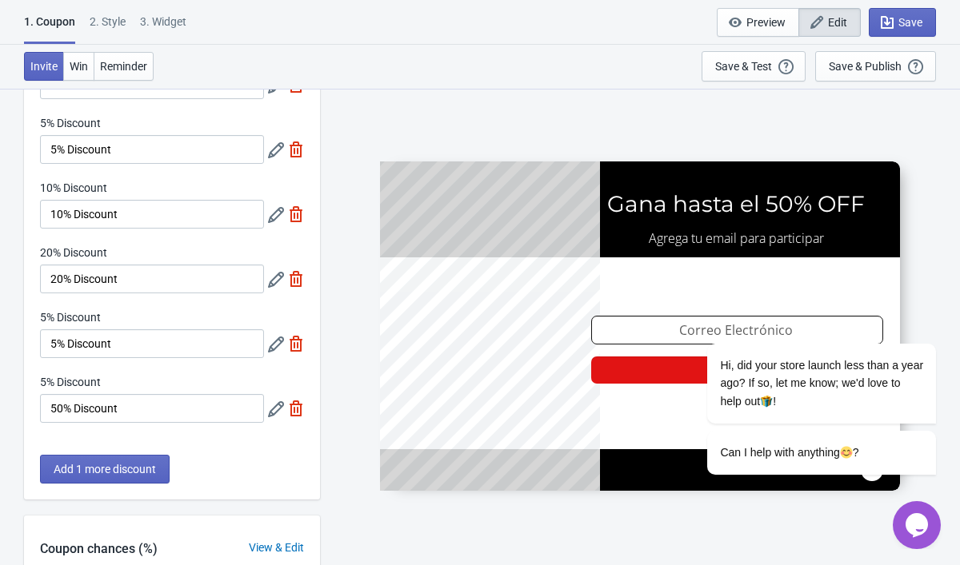
click at [273, 414] on icon at bounding box center [276, 410] width 16 height 16
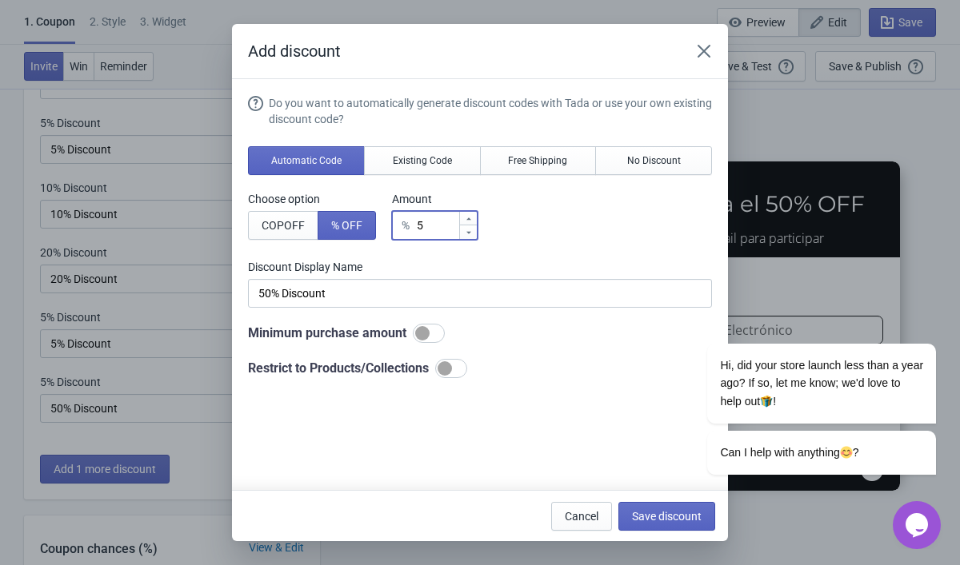
click at [438, 232] on input "5" at bounding box center [437, 225] width 42 height 29
type input "50"
click at [684, 517] on span "Save discount" at bounding box center [667, 516] width 70 height 13
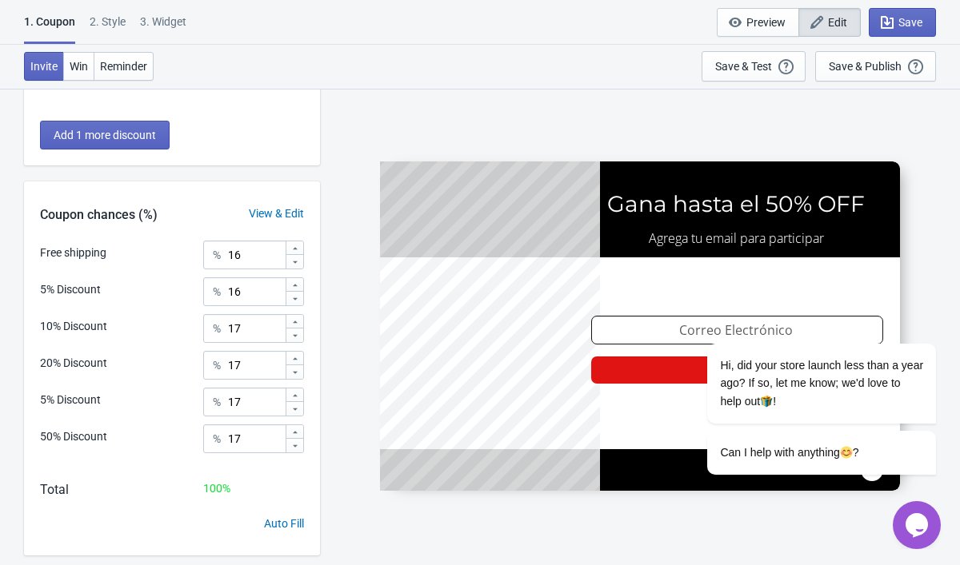
scroll to position [454, 0]
click at [294, 448] on icon at bounding box center [295, 447] width 10 height 10
click at [275, 437] on input "16" at bounding box center [256, 440] width 58 height 29
drag, startPoint x: 275, startPoint y: 437, endPoint x: 210, endPoint y: 435, distance: 64.8
click at [210, 435] on div "% 16" at bounding box center [253, 440] width 101 height 29
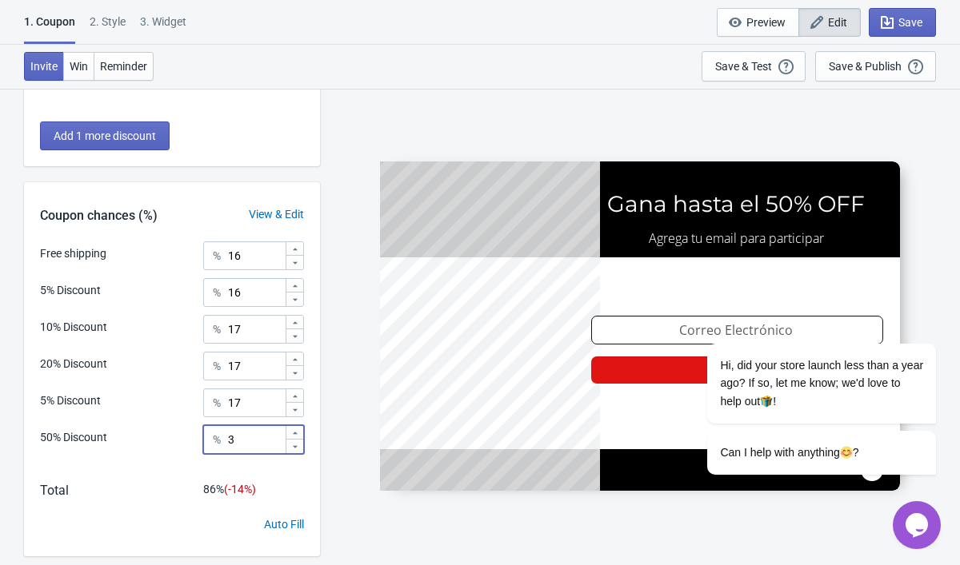
type input "3"
click at [270, 402] on input "17" at bounding box center [256, 403] width 58 height 29
click at [266, 368] on input "17" at bounding box center [256, 366] width 58 height 29
type input "10"
click at [251, 323] on input "17" at bounding box center [256, 329] width 58 height 29
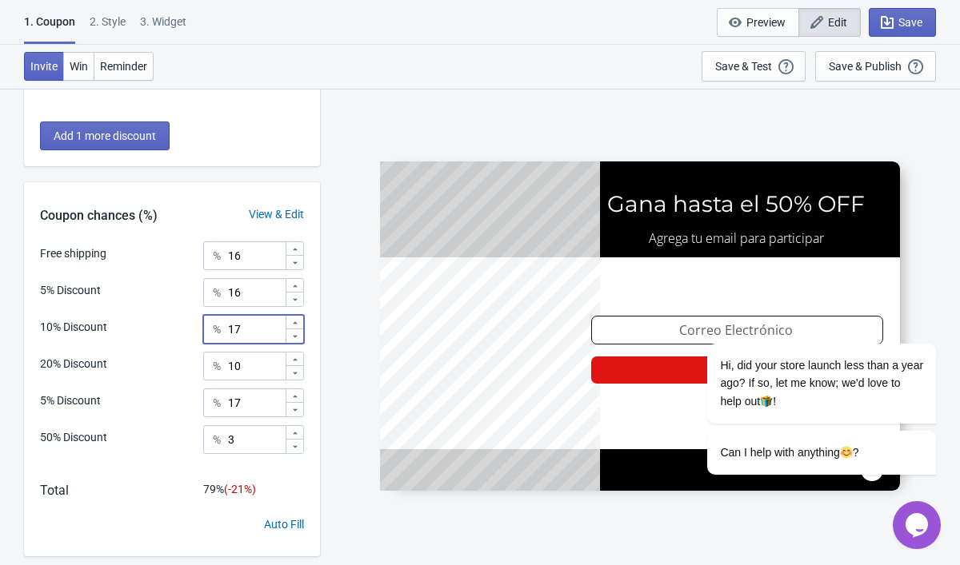
type input "1"
type input "20"
click at [250, 293] on input "16" at bounding box center [256, 292] width 58 height 29
type input "1"
type input "25"
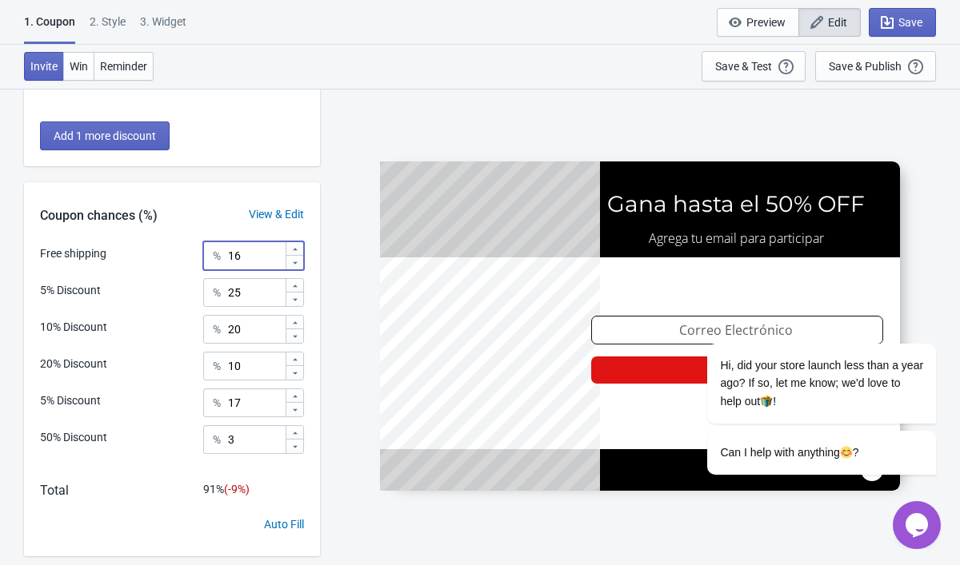
click at [258, 256] on input "16" at bounding box center [256, 256] width 58 height 29
type input "10"
click at [334, 392] on div "SASDERWERT3H Gana hasta el 50% OFF Agrega tu email para participar email-input …" at bounding box center [640, 326] width 624 height 477
click at [280, 400] on input "17" at bounding box center [256, 403] width 58 height 29
type input "1"
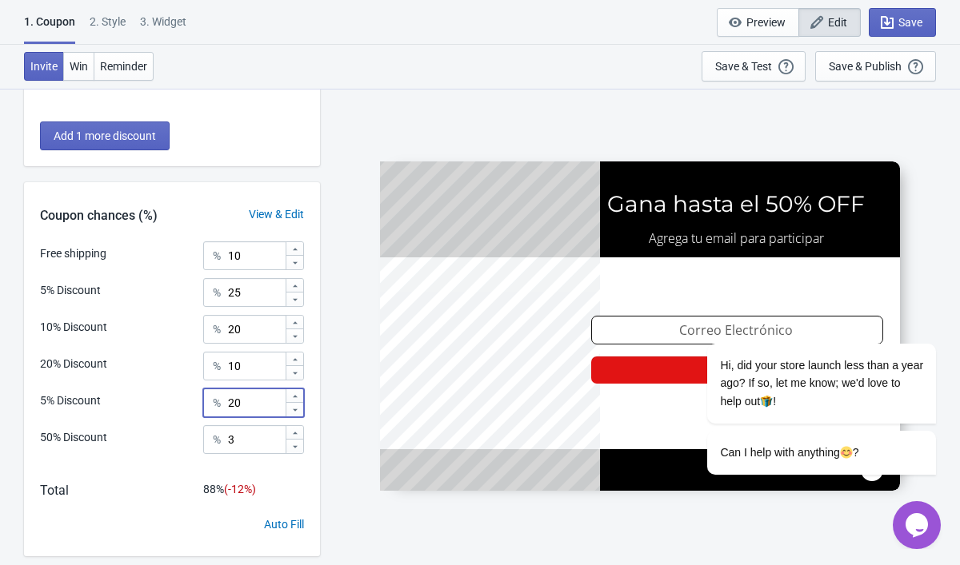
type input "20"
click at [275, 436] on input "3" at bounding box center [256, 440] width 58 height 29
click at [306, 466] on div "Free shipping % 10 5% Discount % 25 10% Discount % 20 20% Discount % 10 5% Disc…" at bounding box center [172, 399] width 296 height 315
click at [254, 265] on input "10" at bounding box center [256, 256] width 58 height 29
type input "15"
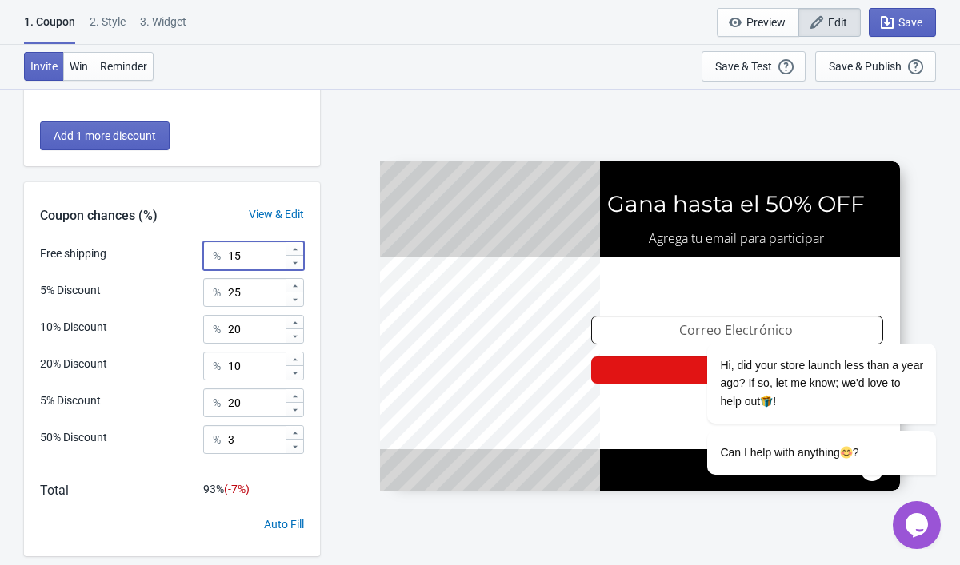
click at [318, 484] on div "Total 93 % (- 7 %)" at bounding box center [172, 499] width 296 height 35
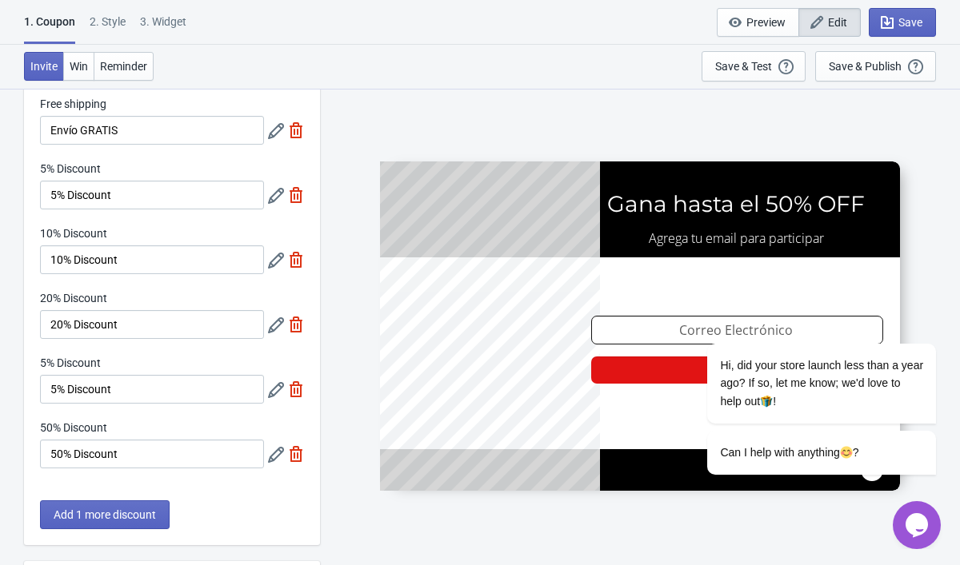
scroll to position [78, 0]
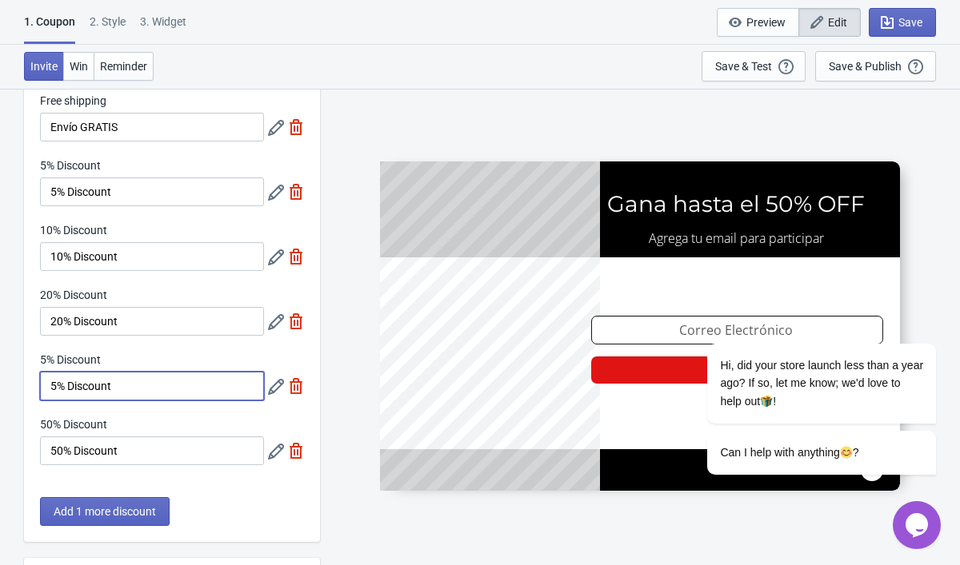
drag, startPoint x: 227, startPoint y: 394, endPoint x: 30, endPoint y: 383, distance: 197.1
click at [29, 386] on div "Free shipping Envío GRATIS 5% Discount 5% Discount 10% Discount 10% Discount 20…" at bounding box center [172, 287] width 296 height 389
click at [278, 388] on icon at bounding box center [276, 387] width 16 height 16
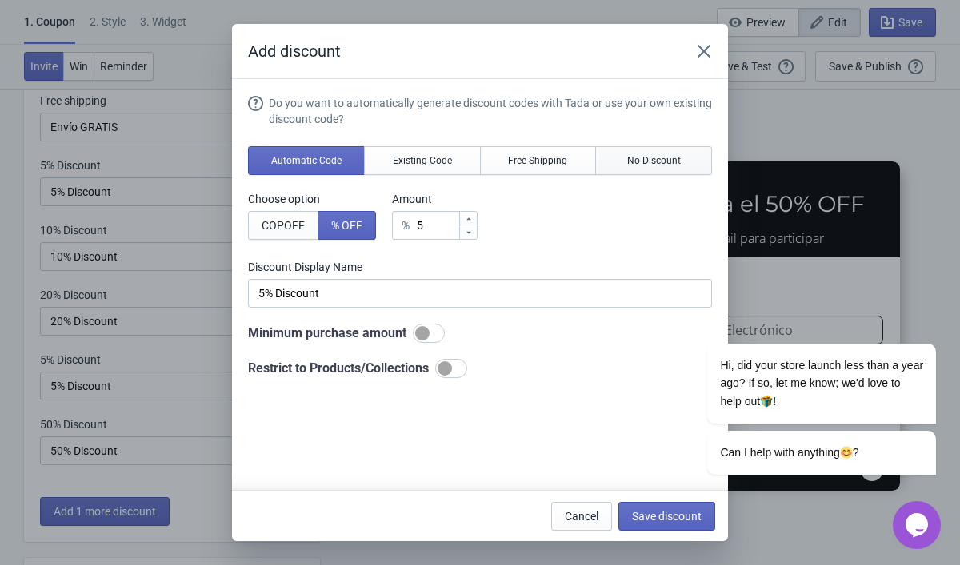
click at [666, 159] on span "No Discount" at bounding box center [654, 160] width 54 height 13
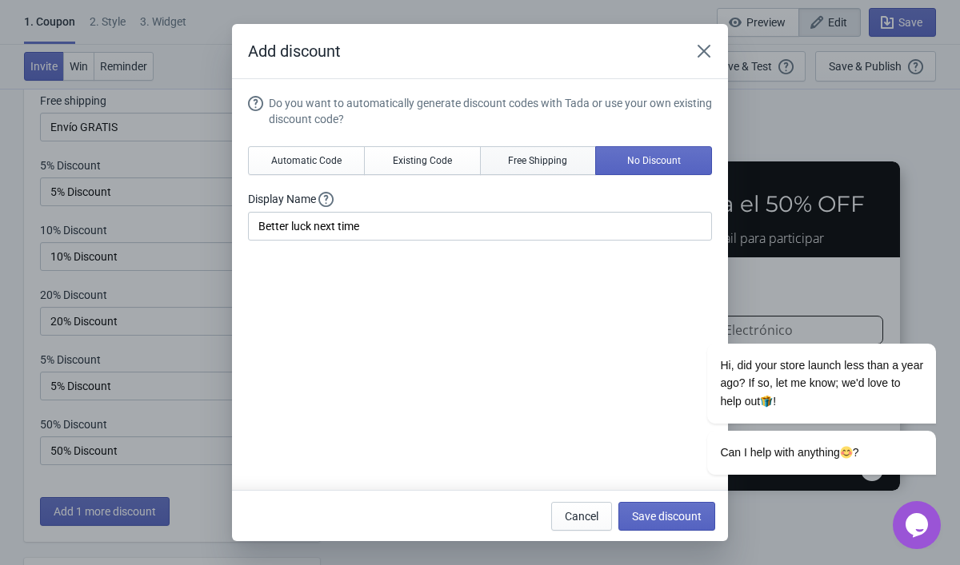
click at [545, 160] on span "Free Shipping" at bounding box center [537, 160] width 59 height 13
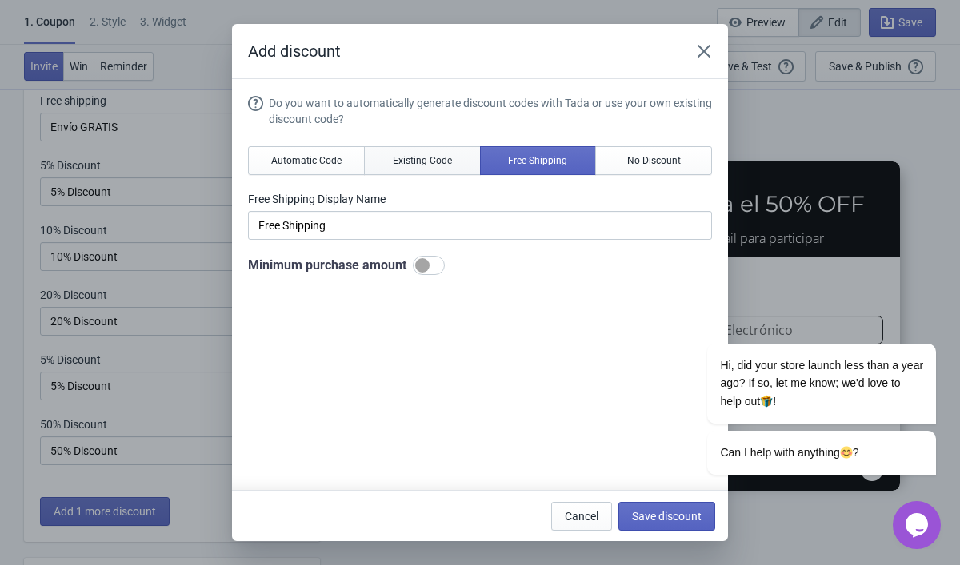
click at [406, 158] on span "Existing Code" at bounding box center [422, 160] width 59 height 13
type input "Your coupon name (5% OFF for example)"
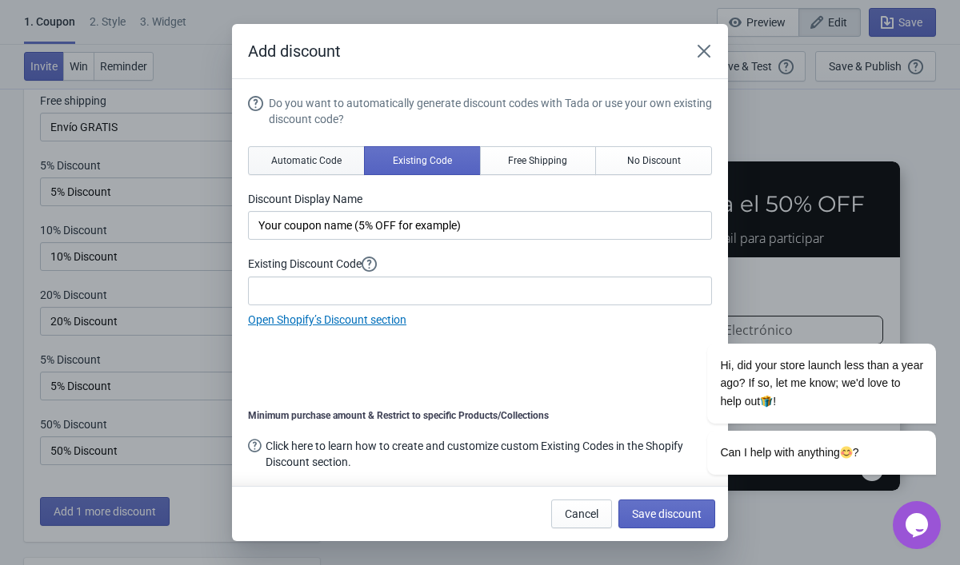
click at [328, 160] on span "Automatic Code" at bounding box center [306, 160] width 70 height 13
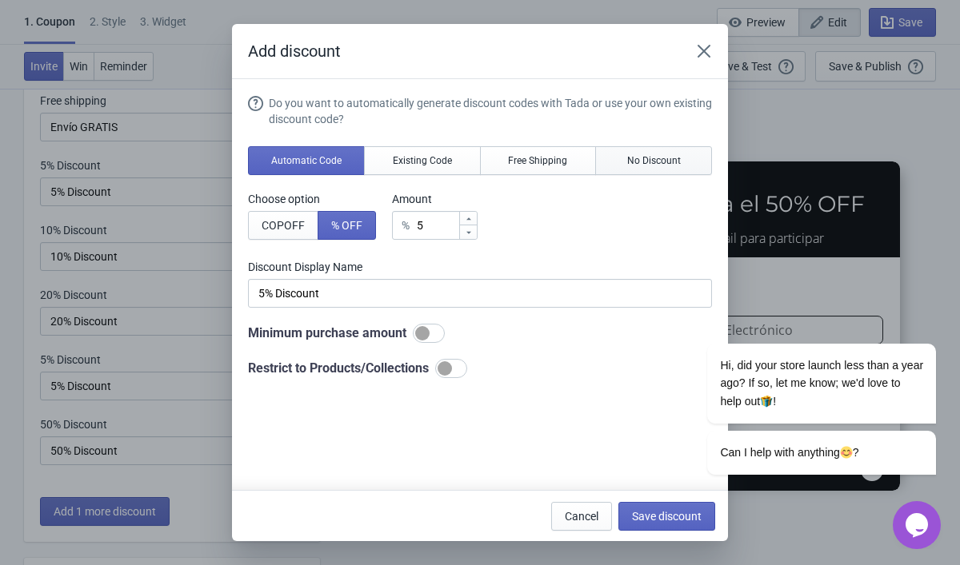
click at [631, 165] on span "No Discount" at bounding box center [654, 160] width 54 height 13
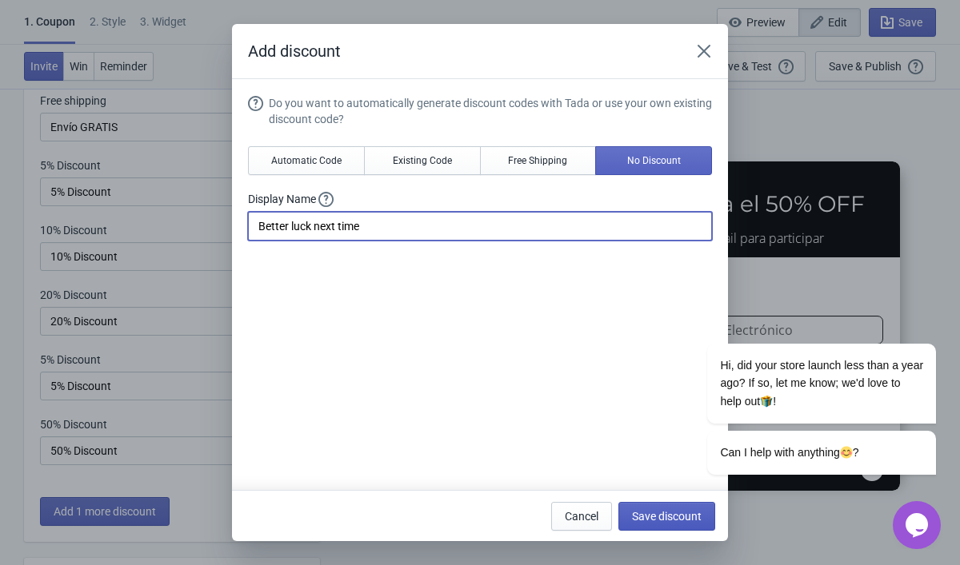
click at [679, 527] on button "Save discount" at bounding box center [666, 516] width 97 height 29
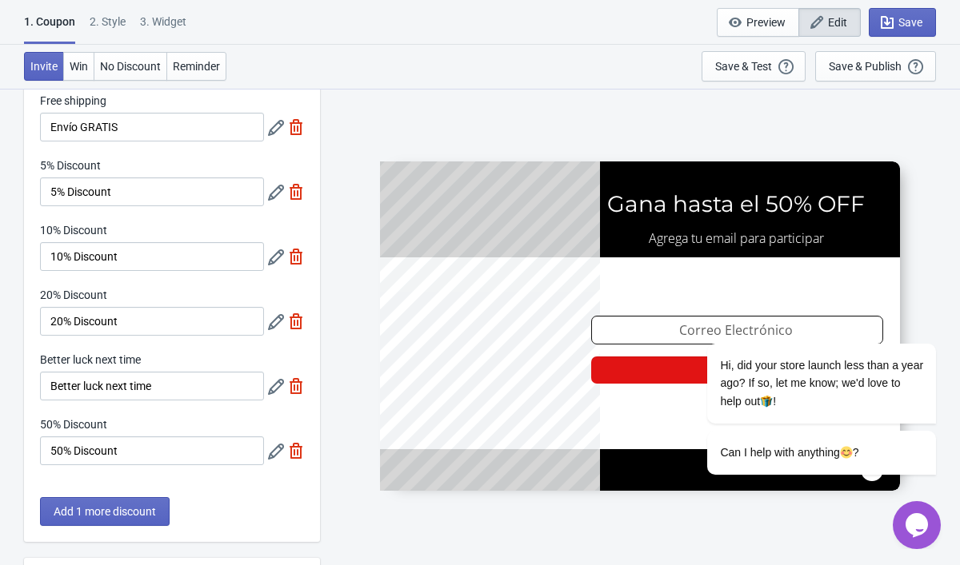
drag, startPoint x: 213, startPoint y: 367, endPoint x: 202, endPoint y: 367, distance: 10.4
click at [202, 367] on div "Better luck next time" at bounding box center [152, 362] width 224 height 20
drag, startPoint x: 212, startPoint y: 384, endPoint x: 6, endPoint y: 373, distance: 206.7
click at [6, 373] on div "What discounts do you want to offer? Free shipping Envío GRATIS 5% Discount 5% …" at bounding box center [480, 494] width 960 height 968
type input "Obsequio Especial"
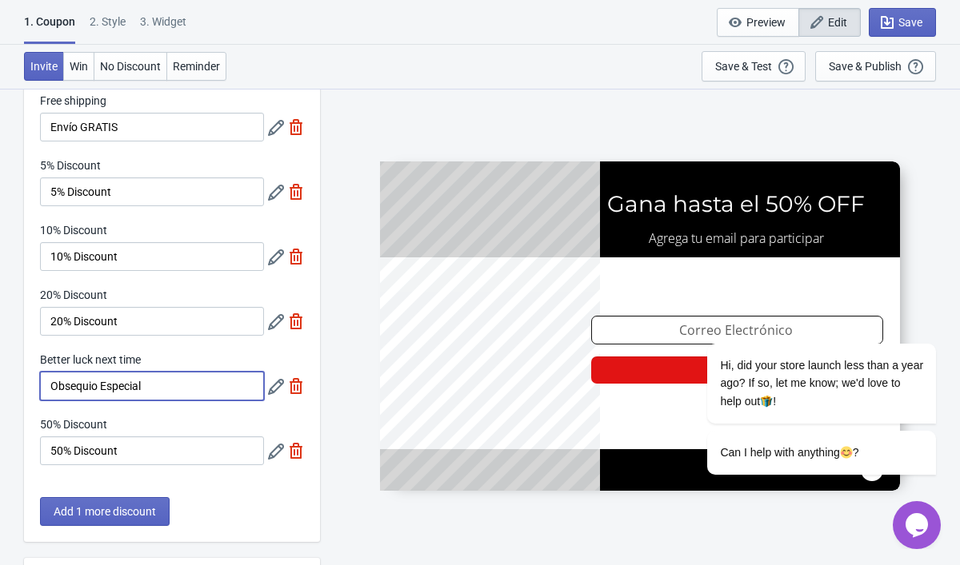
click at [306, 490] on div "What discounts do you want to offer? Free shipping Envío GRATIS 5% Discount 5% …" at bounding box center [172, 288] width 296 height 509
click at [902, 31] on button "Save" at bounding box center [902, 22] width 67 height 29
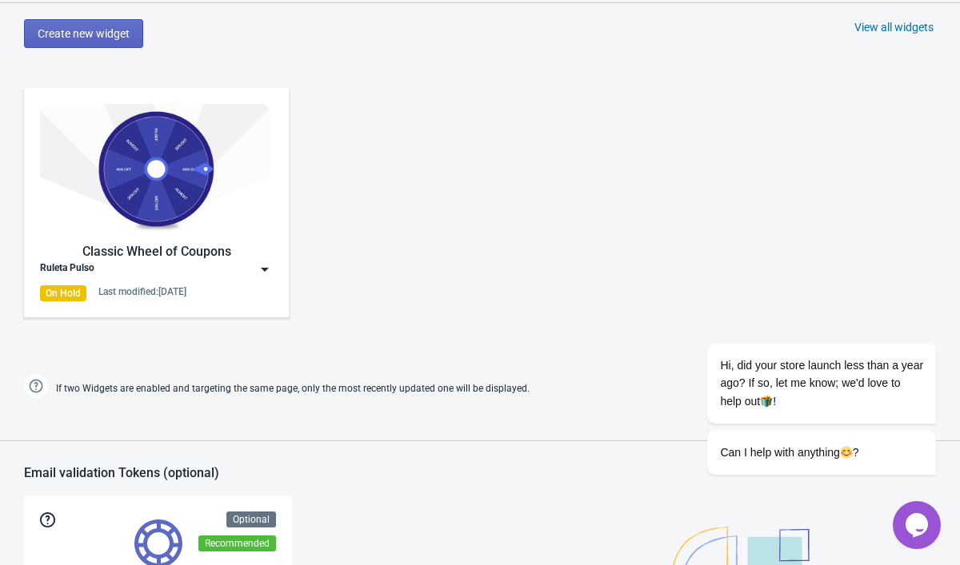
scroll to position [848, 0]
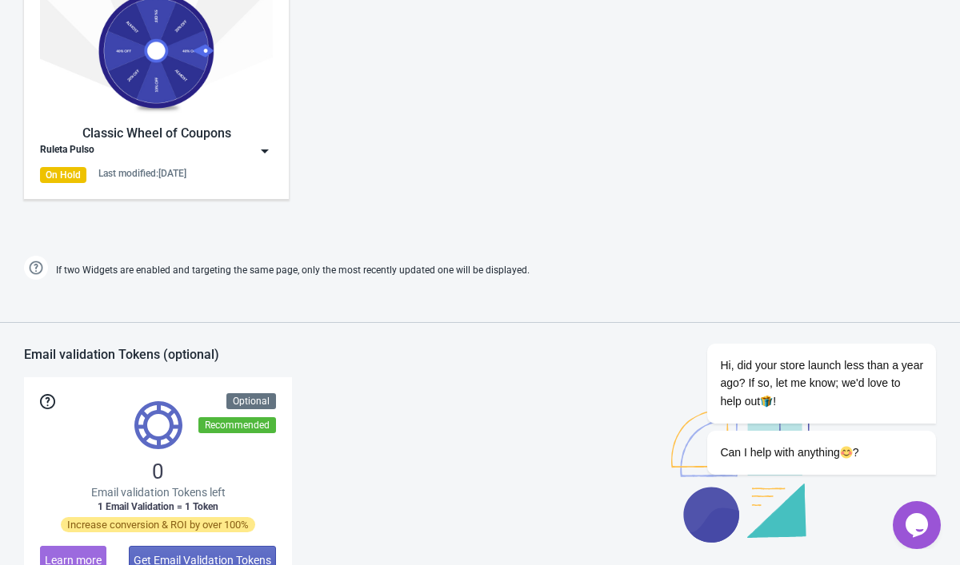
click at [267, 152] on img at bounding box center [265, 151] width 16 height 16
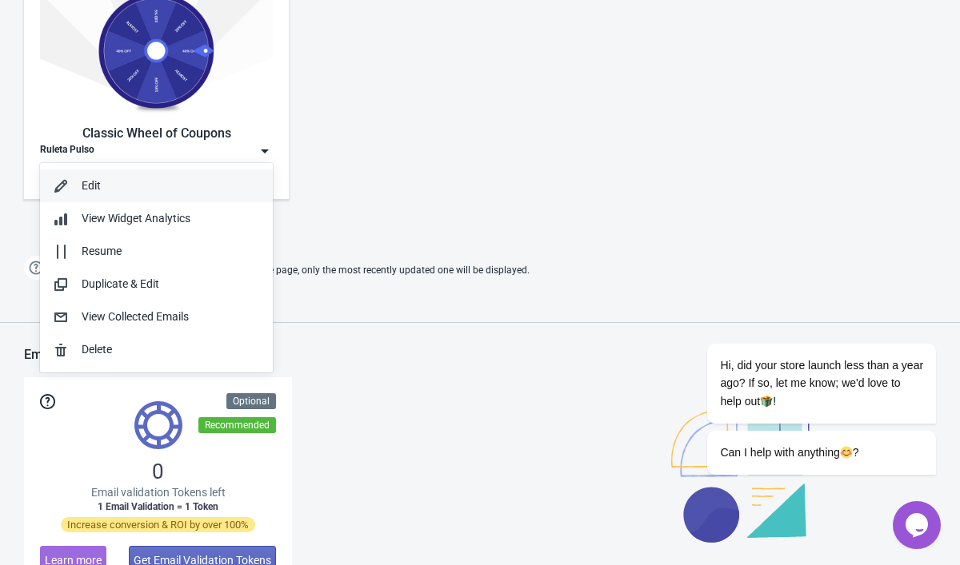
click at [207, 186] on div "Edit" at bounding box center [171, 186] width 178 height 17
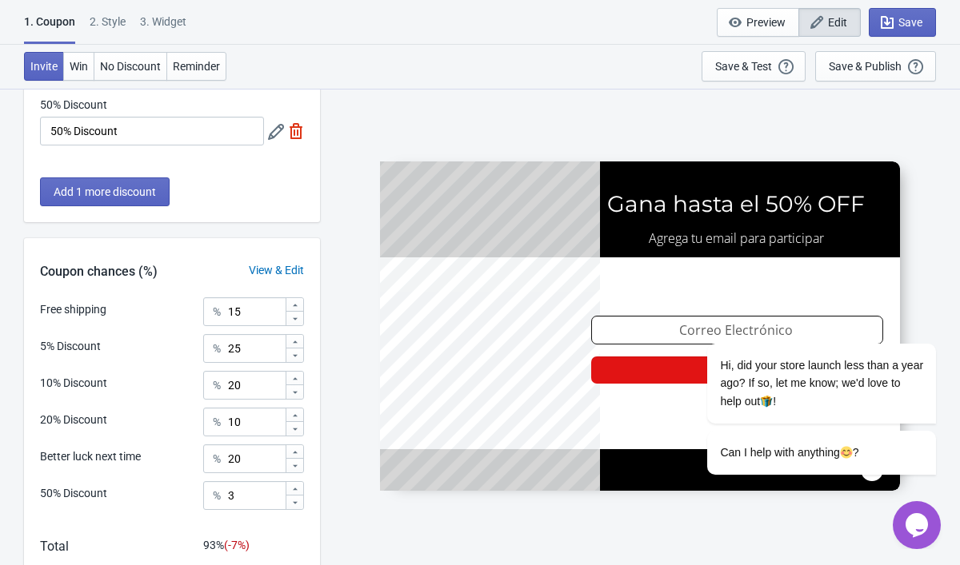
scroll to position [490, 0]
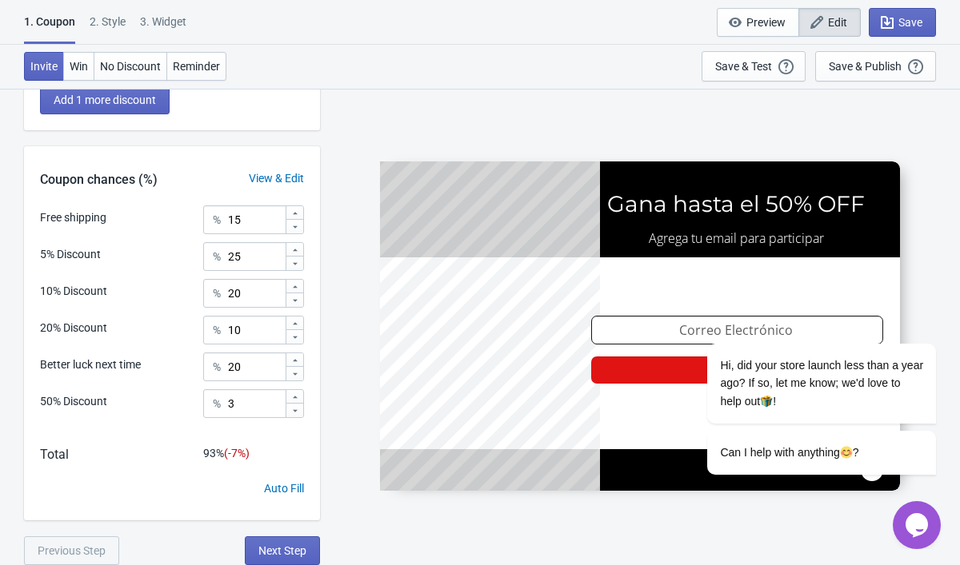
click at [298, 393] on icon at bounding box center [295, 398] width 10 height 10
type input "5"
type input "1"
click at [331, 453] on div "SASDERWERT3H Gana hasta el 50% OFF Agrega tu email para participar email-input …" at bounding box center [640, 326] width 624 height 477
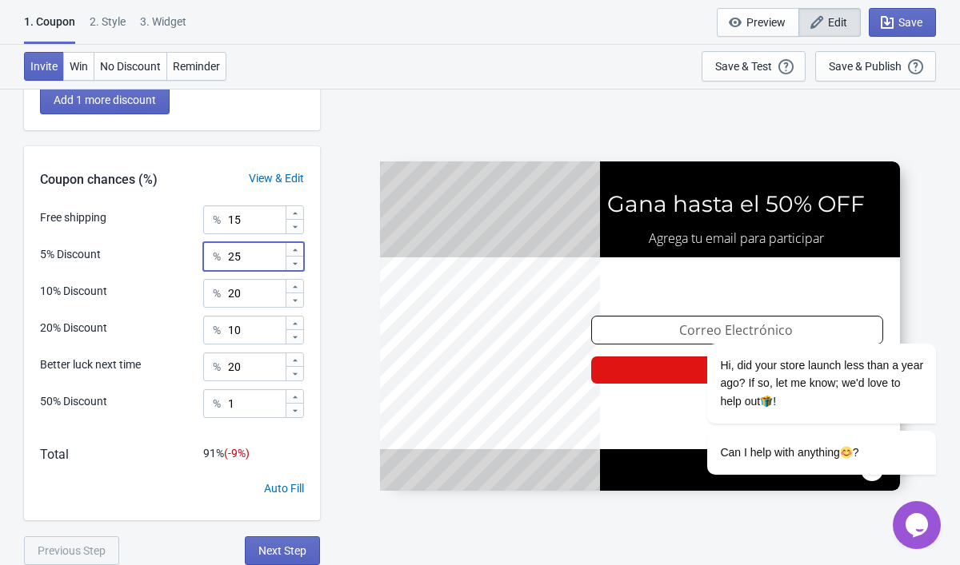
click at [257, 259] on input "25" at bounding box center [256, 256] width 58 height 29
type input "2"
click at [256, 299] on input "20" at bounding box center [256, 293] width 58 height 29
click at [261, 247] on input "30" at bounding box center [256, 256] width 58 height 29
click at [239, 258] on input "30" at bounding box center [256, 256] width 58 height 29
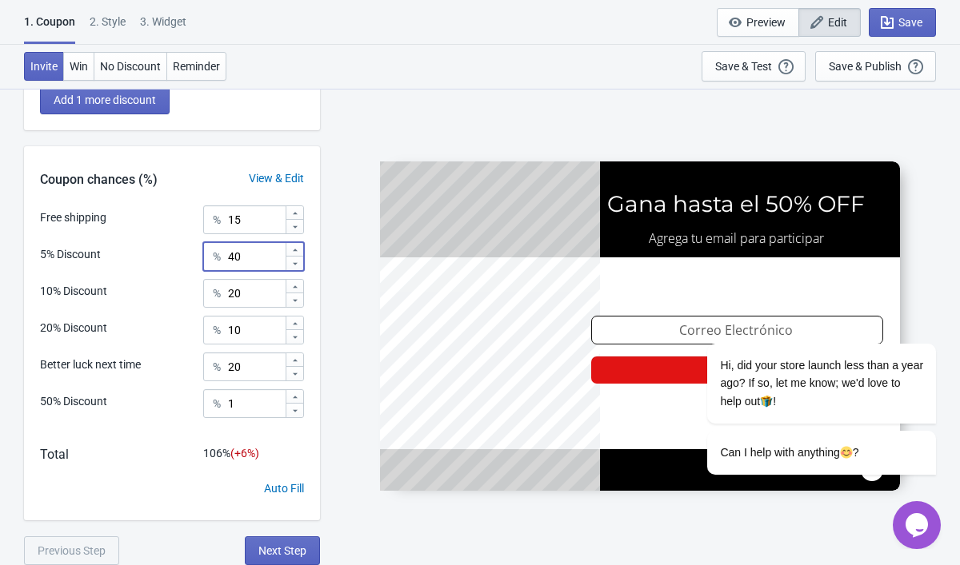
type input "40"
click at [255, 294] on input "20" at bounding box center [256, 293] width 58 height 29
click at [263, 331] on input "10" at bounding box center [256, 330] width 58 height 29
type input "1"
type input "5"
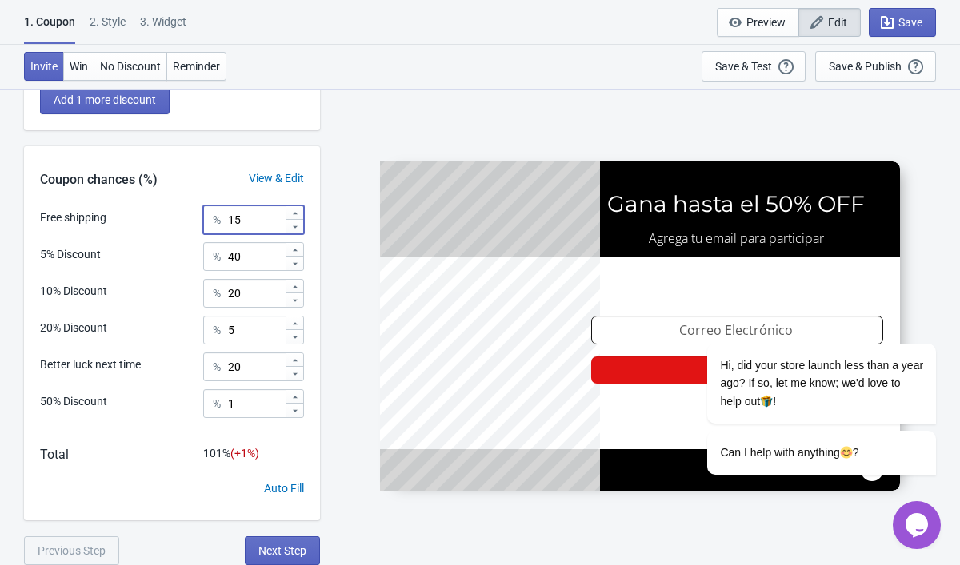
click at [250, 226] on input "15" at bounding box center [256, 220] width 58 height 29
type input "10"
click at [263, 264] on input "40" at bounding box center [256, 256] width 58 height 29
click at [254, 219] on input "10" at bounding box center [256, 220] width 58 height 29
click at [250, 252] on input "40" at bounding box center [256, 256] width 58 height 29
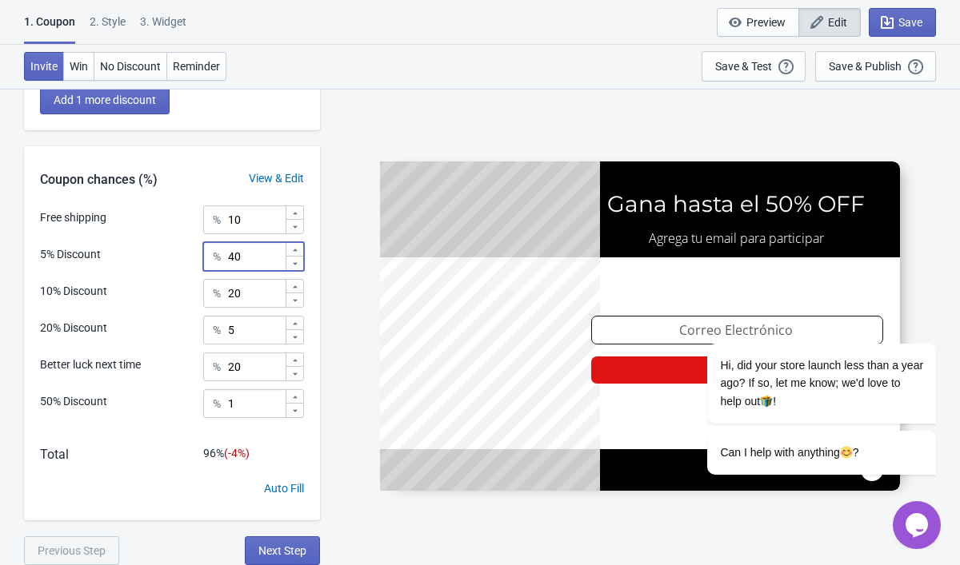
click at [240, 257] on input "40" at bounding box center [256, 256] width 58 height 29
click at [250, 257] on input "40" at bounding box center [256, 256] width 58 height 29
type input "4"
type input "3"
type input "44"
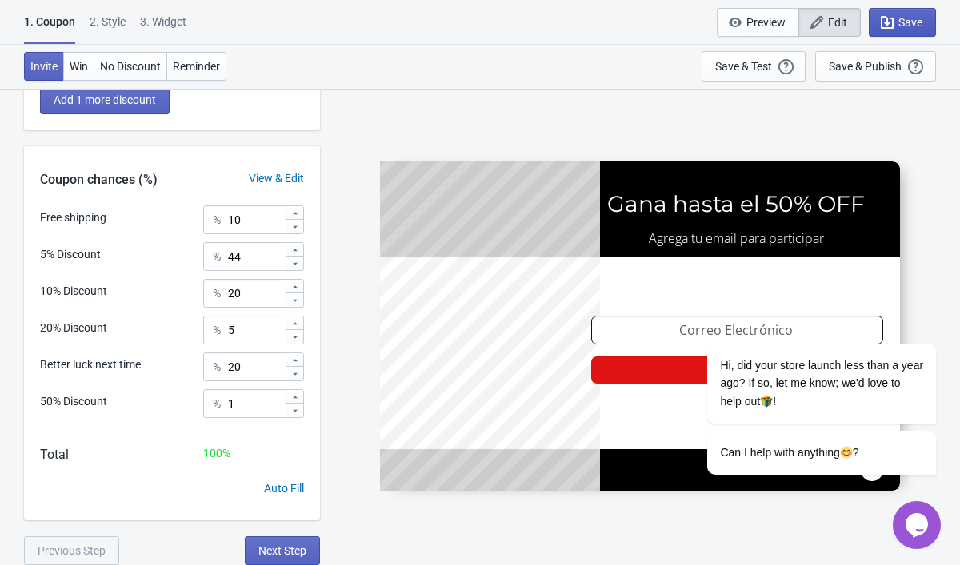
click at [900, 26] on span "Save" at bounding box center [910, 22] width 24 height 13
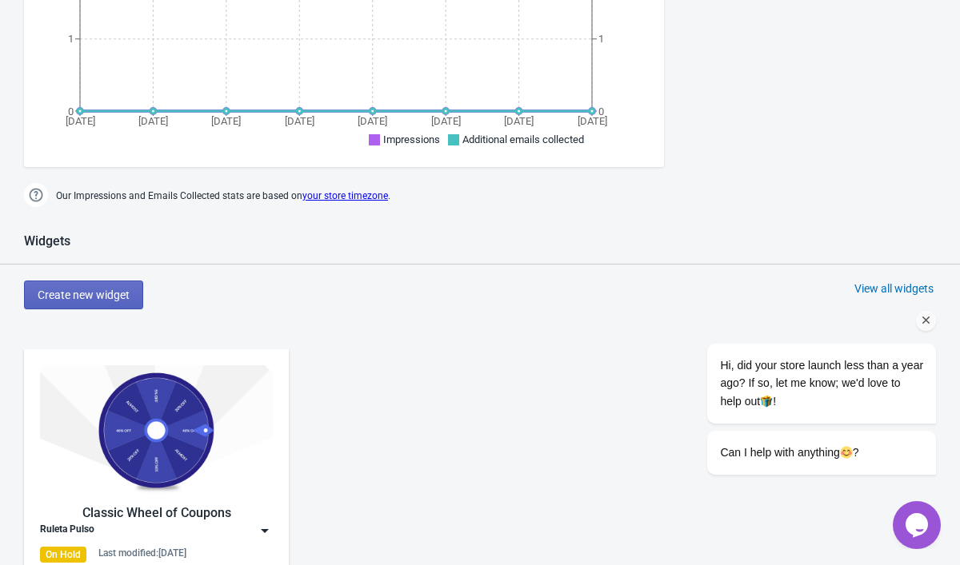
scroll to position [846, 0]
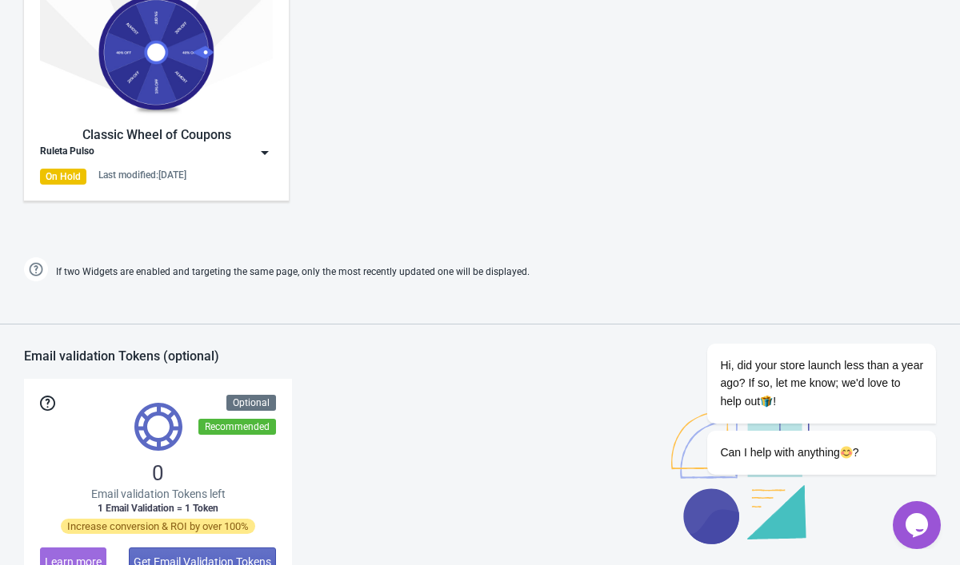
click at [274, 152] on div "Classic Wheel of Coupons Ruleta Pulso On Hold Last modified: [DATE]" at bounding box center [156, 86] width 265 height 230
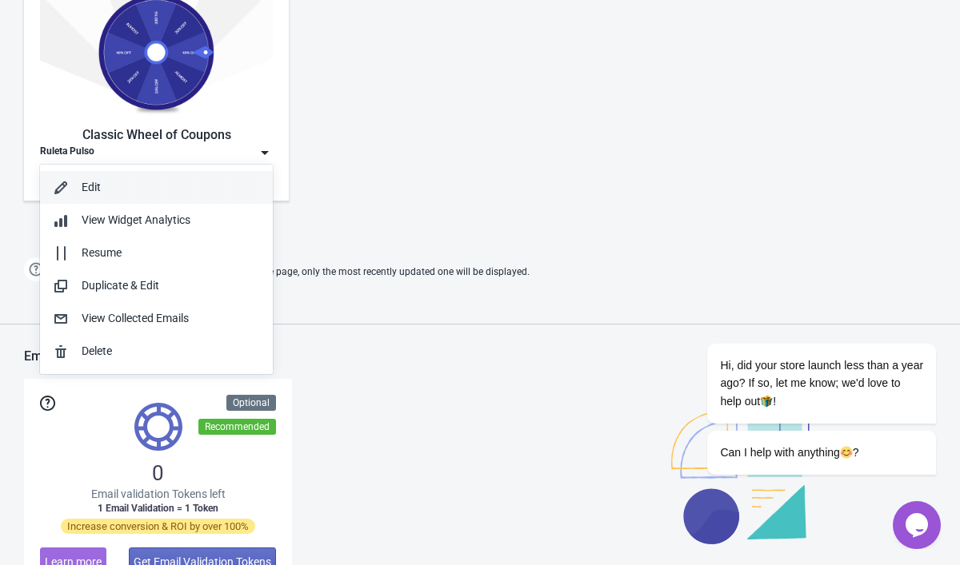
click at [177, 184] on div "Edit" at bounding box center [171, 187] width 178 height 17
